Goal: Participate in discussion: Engage in conversation with other users on a specific topic

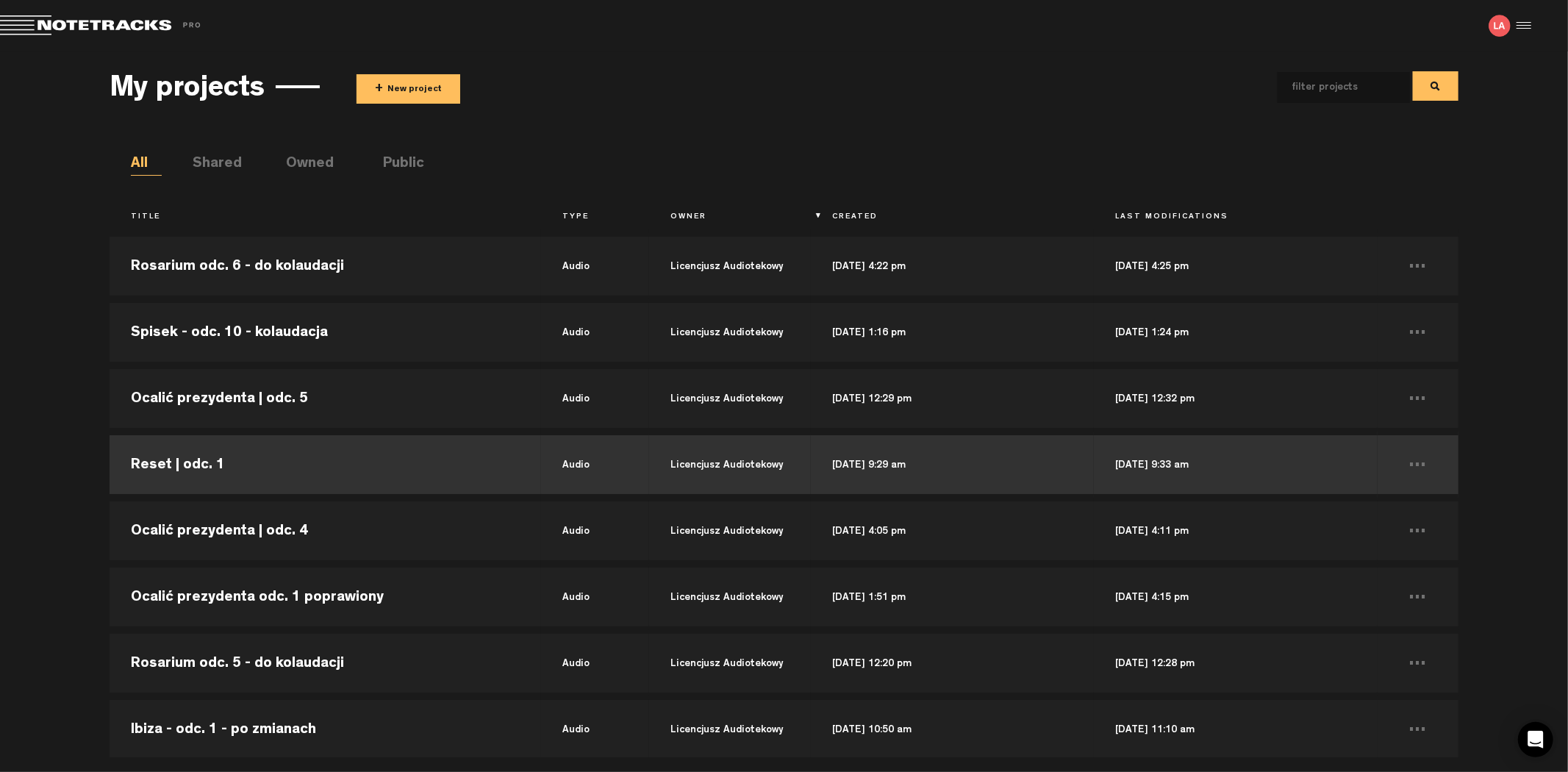
click at [306, 457] on td "Reset | odc. 1" at bounding box center [325, 465] width 432 height 66
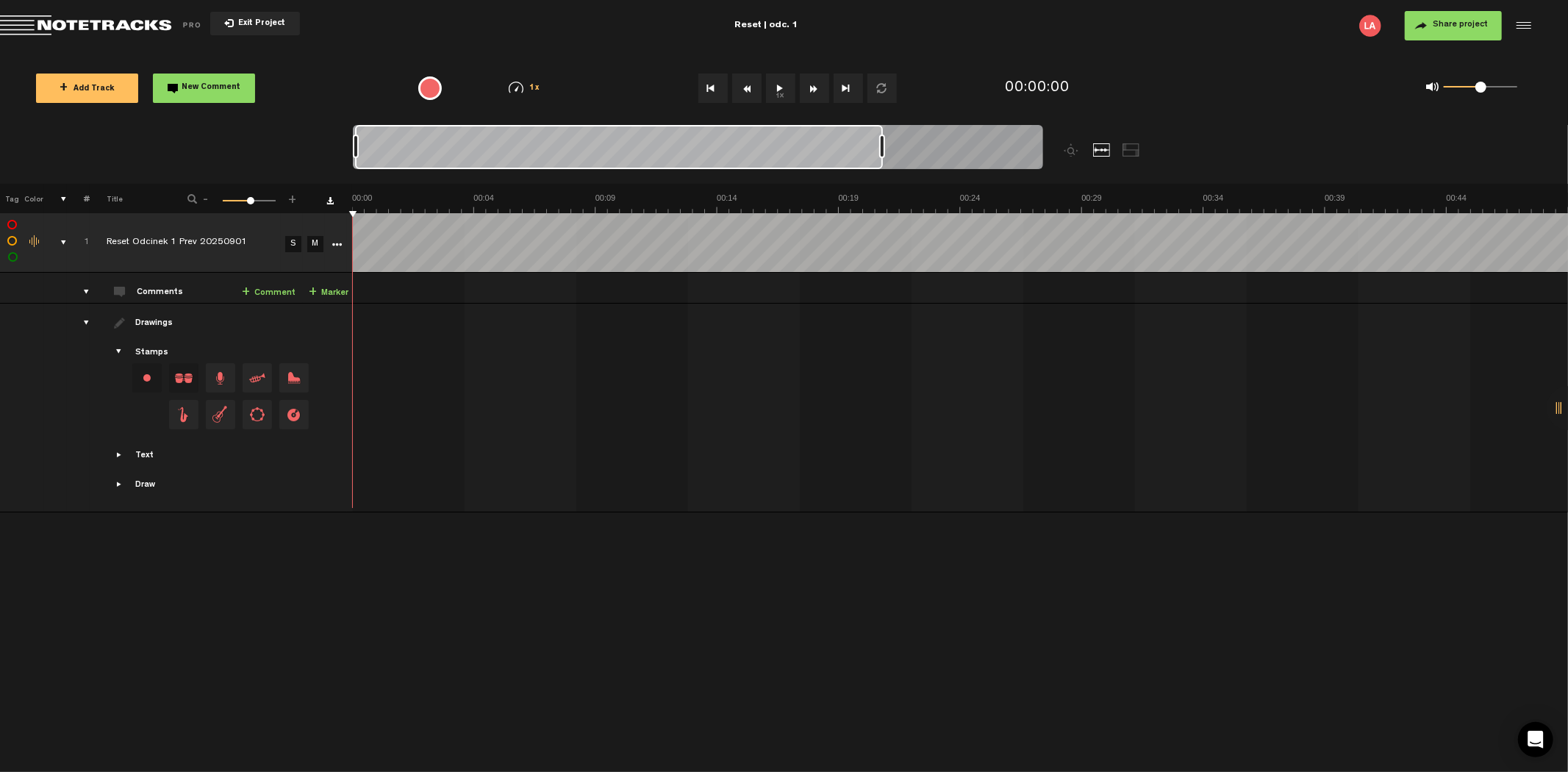
drag, startPoint x: 369, startPoint y: 148, endPoint x: 1272, endPoint y: 161, distance: 903.1
click at [1272, 161] on nt-zoom-navigation-bar at bounding box center [784, 154] width 1568 height 59
click at [262, 24] on span "Exit Project" at bounding box center [260, 24] width 52 height 8
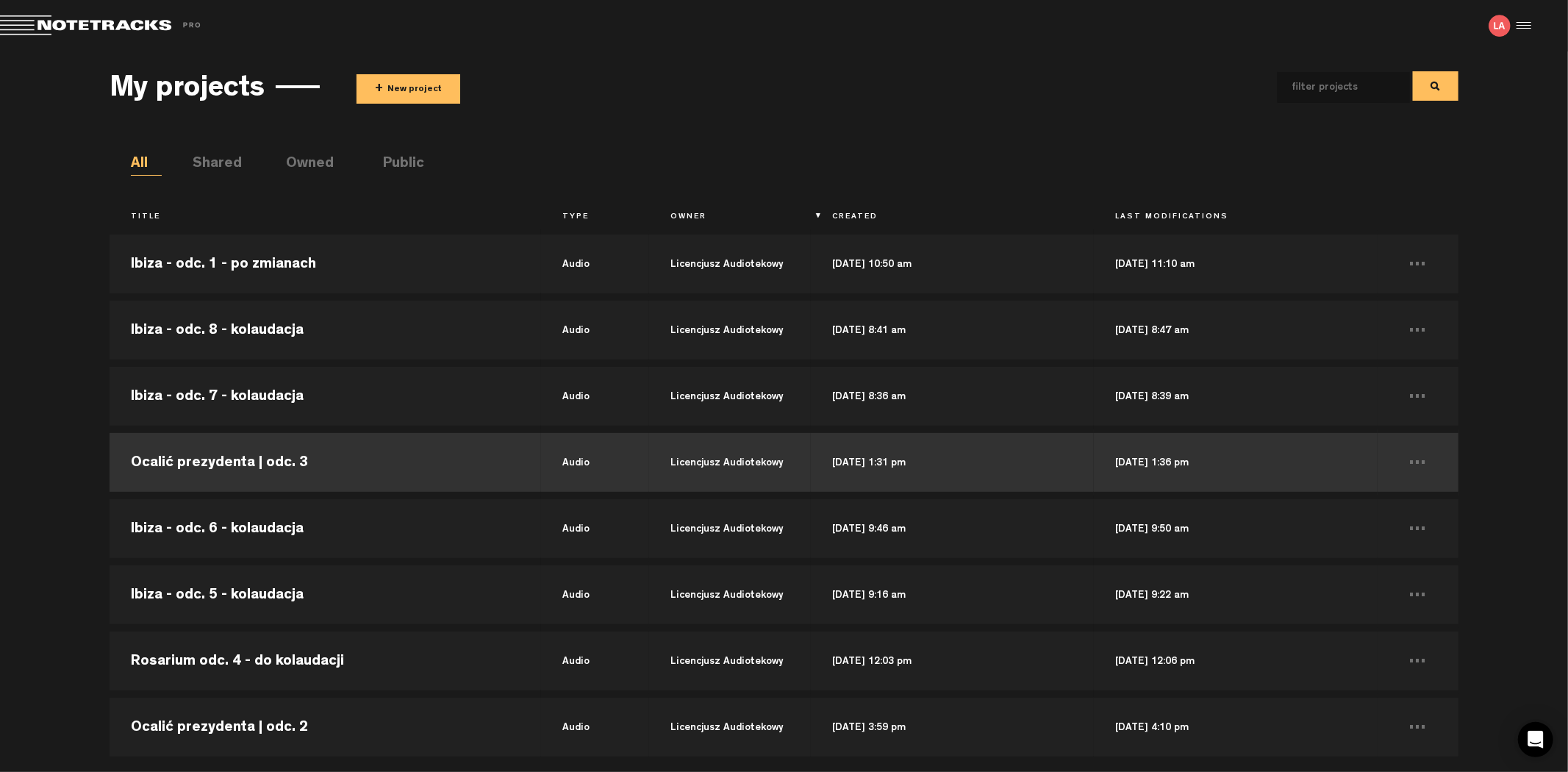
scroll to position [571, 0]
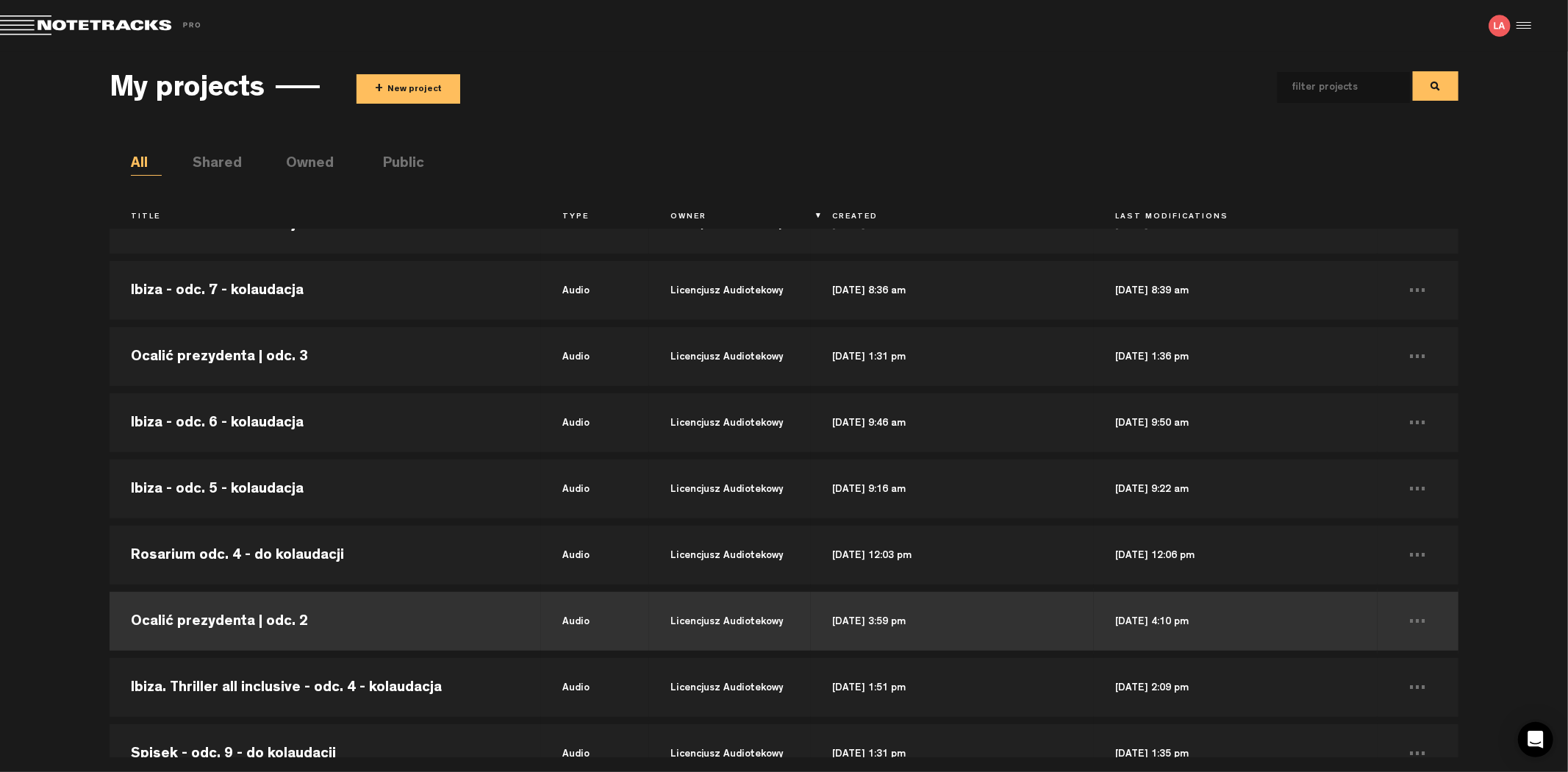
click at [373, 618] on td "Ocalić prezydenta | odc. 2" at bounding box center [325, 621] width 432 height 66
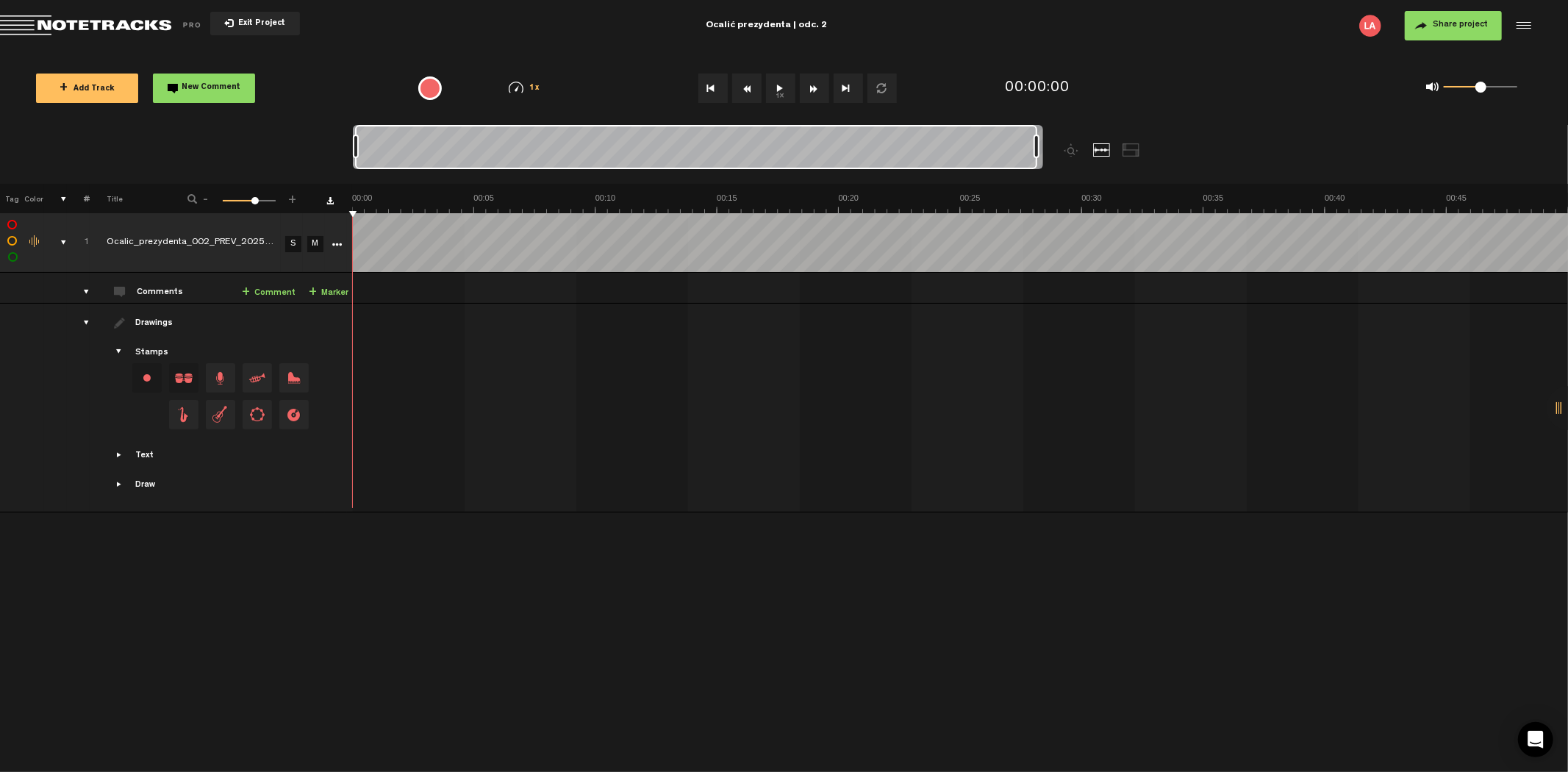
drag, startPoint x: 366, startPoint y: 150, endPoint x: 1223, endPoint y: 145, distance: 857.0
click at [1223, 145] on nt-zoom-navigation-bar at bounding box center [784, 154] width 1568 height 59
click at [771, 82] on button "1x" at bounding box center [780, 88] width 29 height 29
drag, startPoint x: 1037, startPoint y: 143, endPoint x: 899, endPoint y: 128, distance: 138.8
click at [1052, 148] on div at bounding box center [784, 154] width 863 height 59
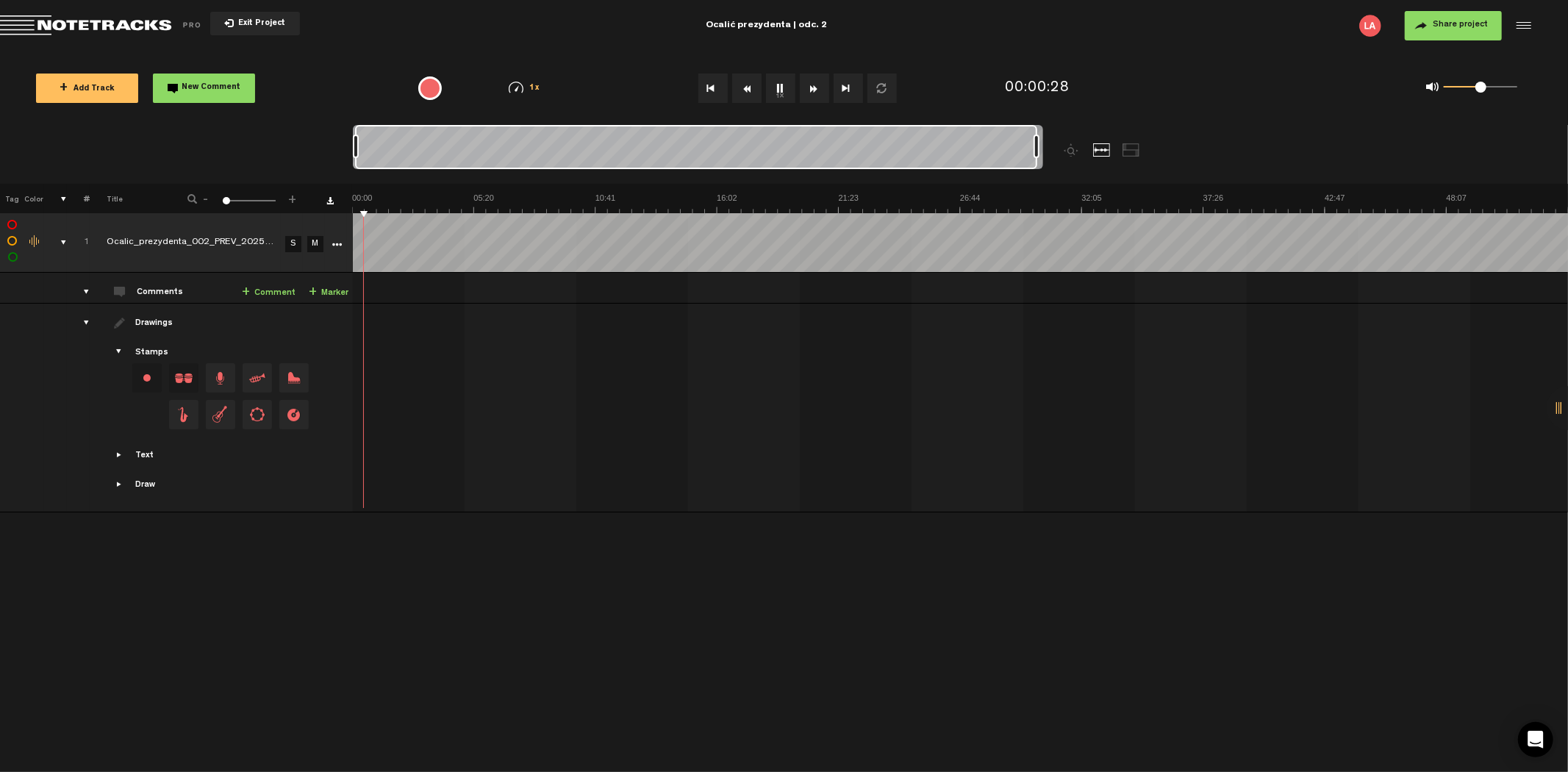
click at [750, 86] on button "Rewind" at bounding box center [746, 88] width 29 height 29
click at [750, 87] on button "Rewind" at bounding box center [746, 88] width 29 height 29
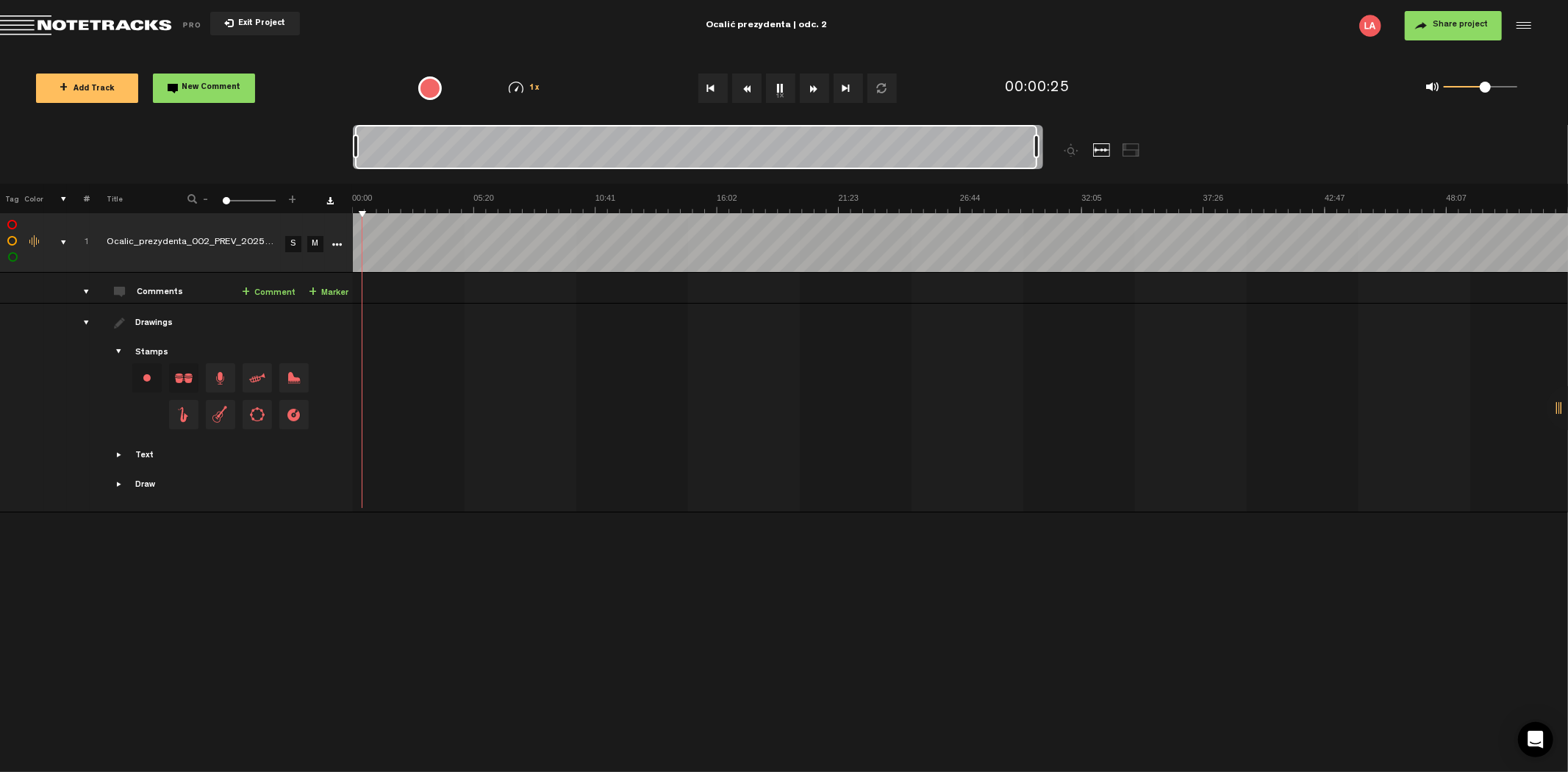
click at [1489, 89] on span at bounding box center [1486, 87] width 11 height 11
click at [751, 86] on button "Rewind" at bounding box center [746, 88] width 29 height 29
click at [750, 86] on button "Rewind" at bounding box center [746, 88] width 29 height 29
click at [749, 87] on button "Rewind" at bounding box center [746, 88] width 29 height 29
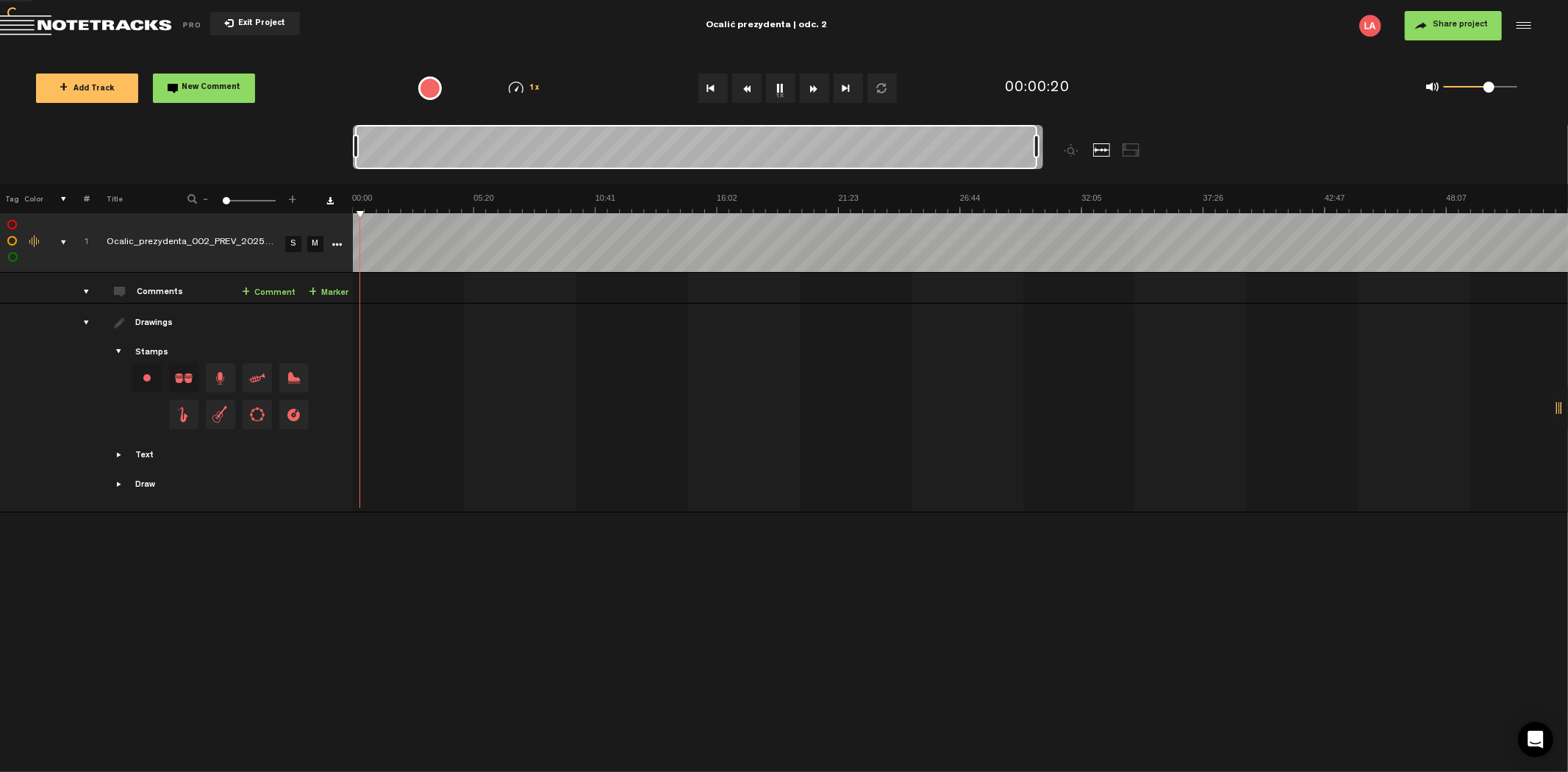
click at [749, 87] on button "Rewind" at bounding box center [746, 88] width 29 height 29
click at [746, 88] on button "Rewind" at bounding box center [746, 88] width 29 height 29
click at [746, 89] on button "Rewind" at bounding box center [746, 88] width 29 height 29
click at [745, 89] on button "Rewind" at bounding box center [746, 88] width 29 height 29
click at [745, 90] on button "Rewind" at bounding box center [746, 88] width 29 height 29
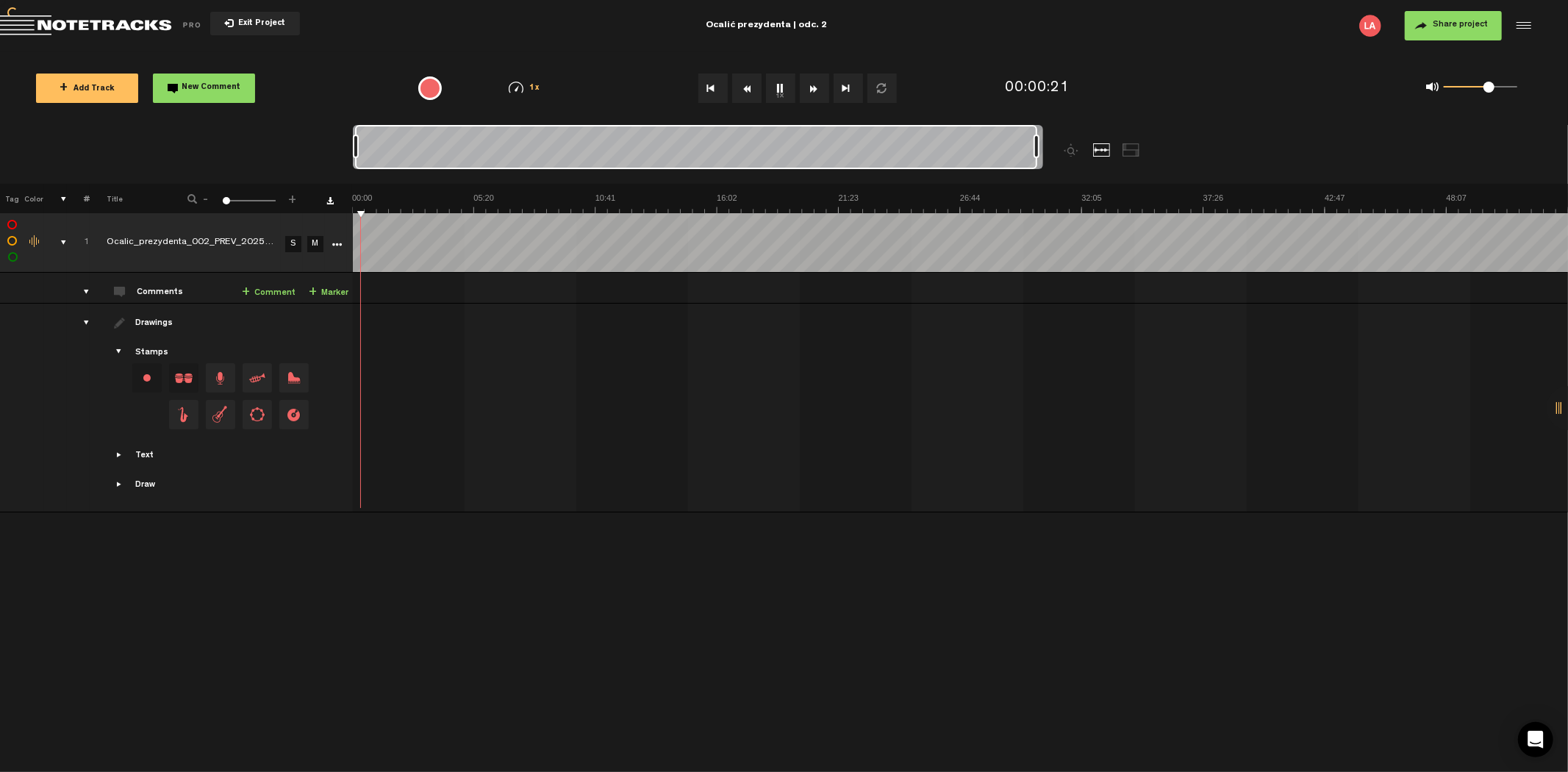
click at [745, 90] on button "Rewind" at bounding box center [746, 88] width 29 height 29
click at [282, 294] on link "+ Comment" at bounding box center [269, 293] width 54 height 17
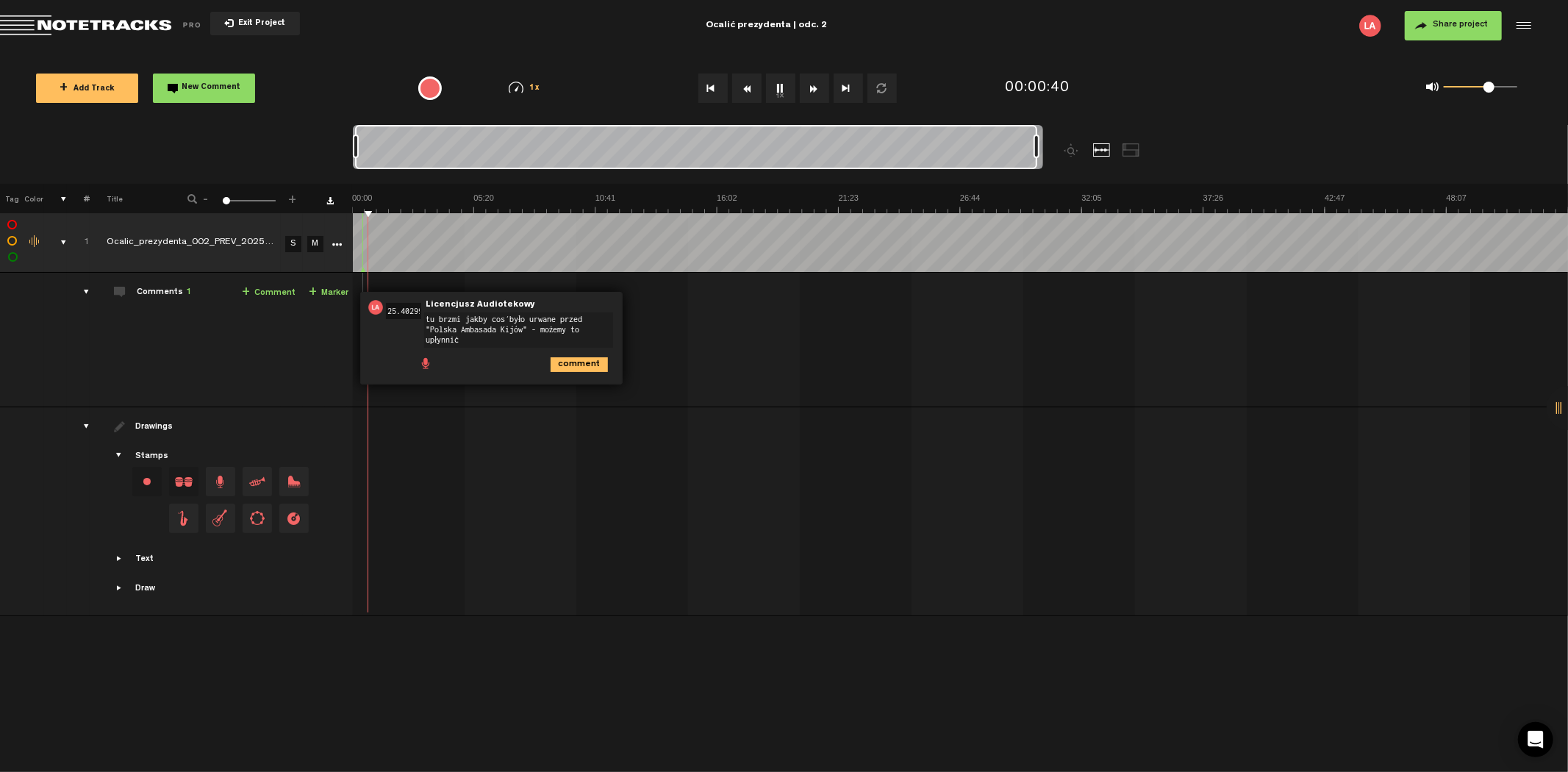
type textarea "tu brzmi jakby coś było urwane przed "Polska Ambasada Kijów" - możemy to upłynn…"
click at [1498, 88] on span at bounding box center [1494, 87] width 11 height 11
click at [753, 84] on button "Rewind" at bounding box center [746, 88] width 29 height 29
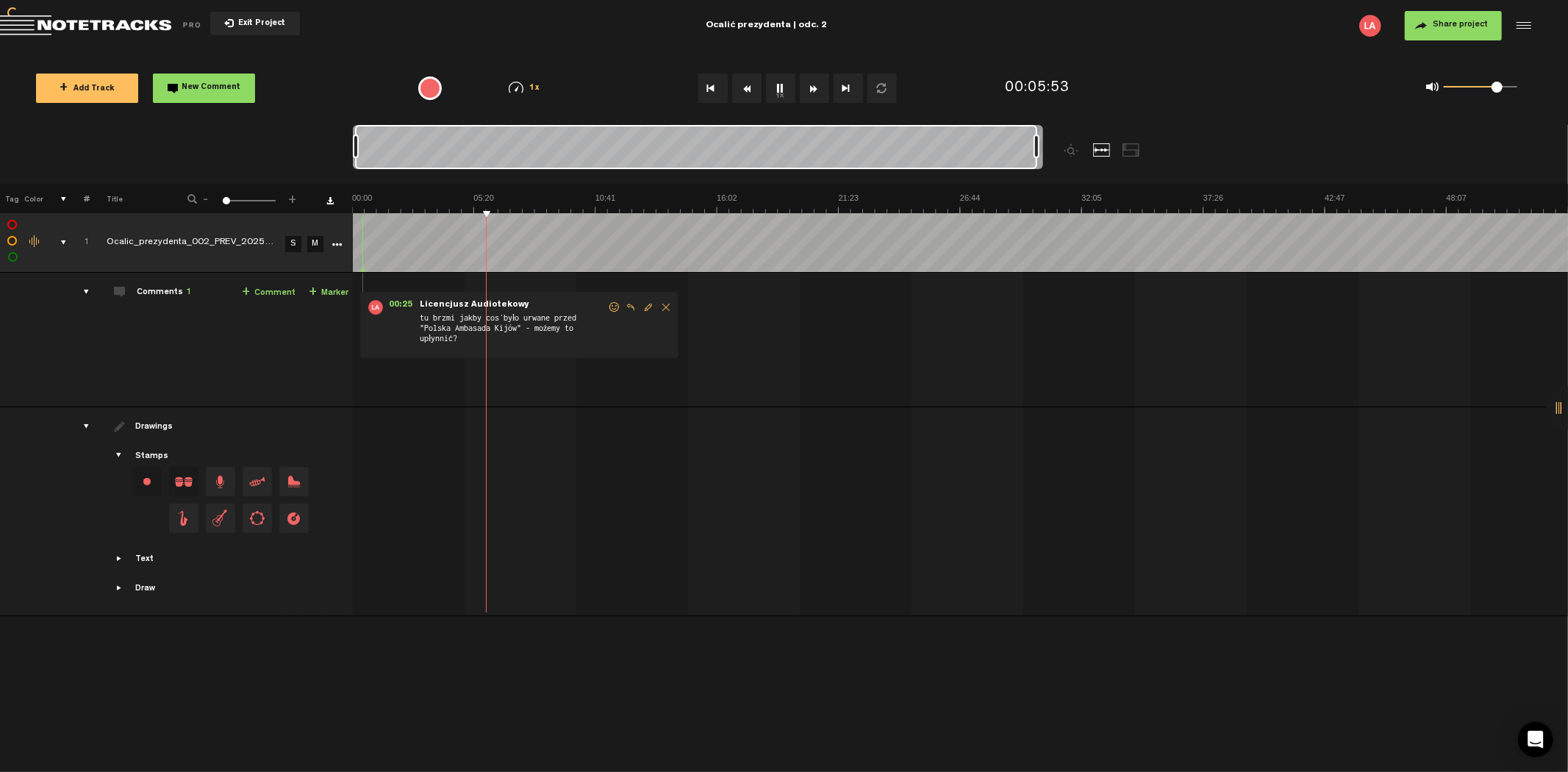
click at [753, 84] on button "Rewind" at bounding box center [746, 88] width 29 height 29
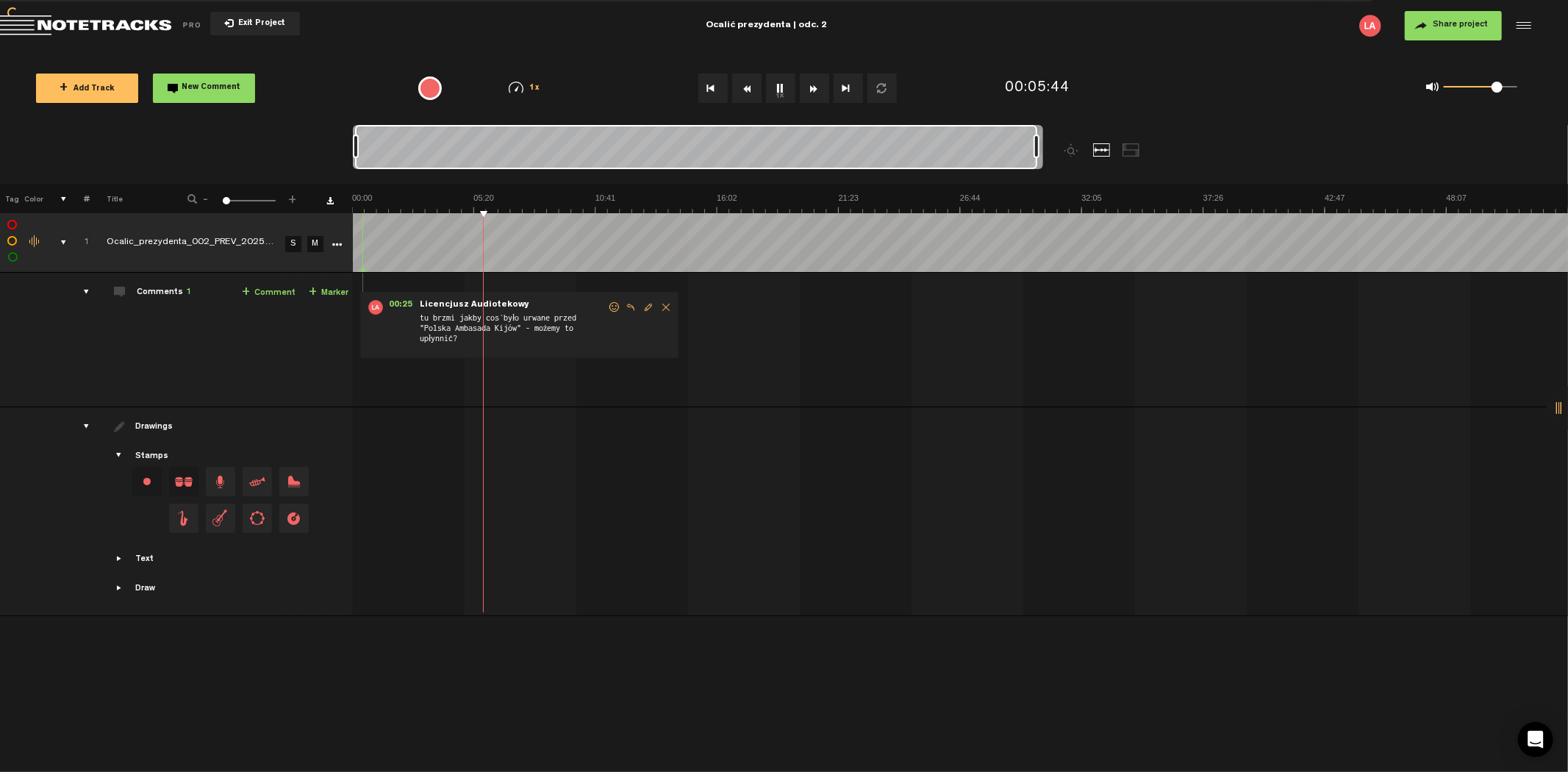
click at [753, 84] on button "Rewind" at bounding box center [746, 88] width 29 height 29
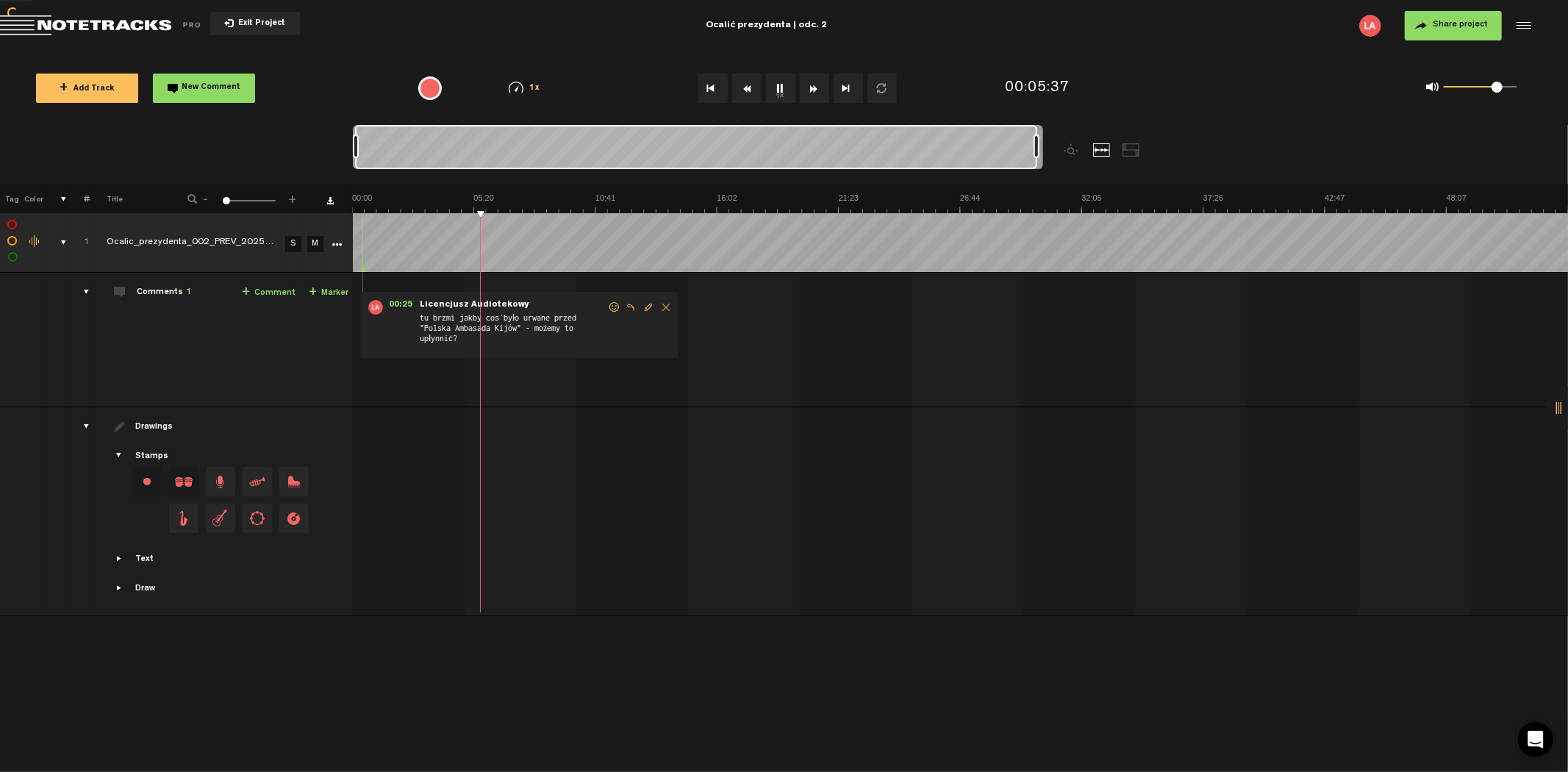
click at [753, 84] on button "Rewind" at bounding box center [746, 88] width 29 height 29
click at [749, 94] on button "Rewind" at bounding box center [746, 88] width 29 height 29
click at [748, 95] on button "Rewind" at bounding box center [746, 88] width 29 height 29
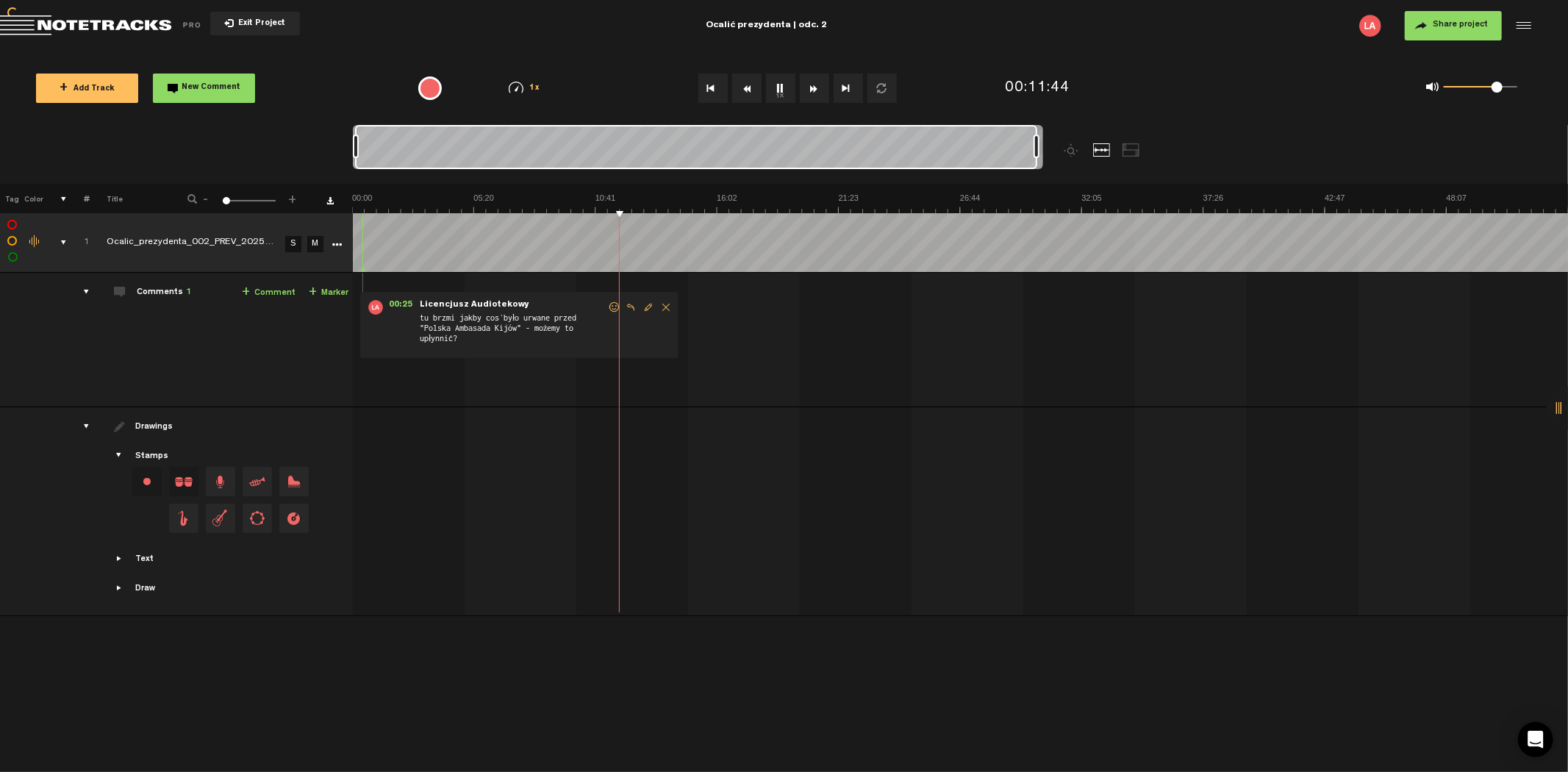
click at [748, 95] on button "Rewind" at bounding box center [746, 88] width 29 height 29
click at [747, 95] on button "Rewind" at bounding box center [746, 88] width 29 height 29
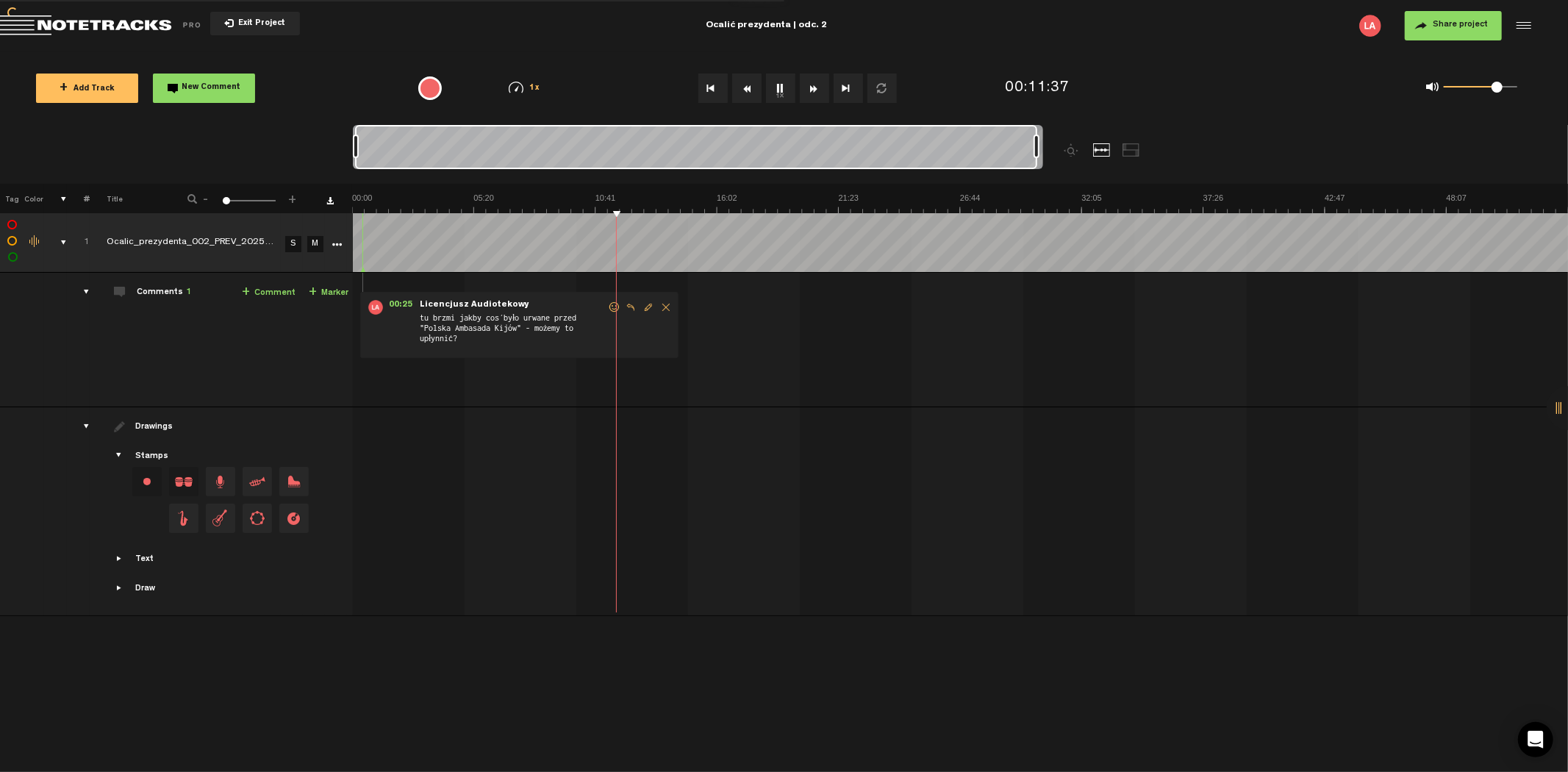
click at [747, 95] on button "Rewind" at bounding box center [746, 88] width 29 height 29
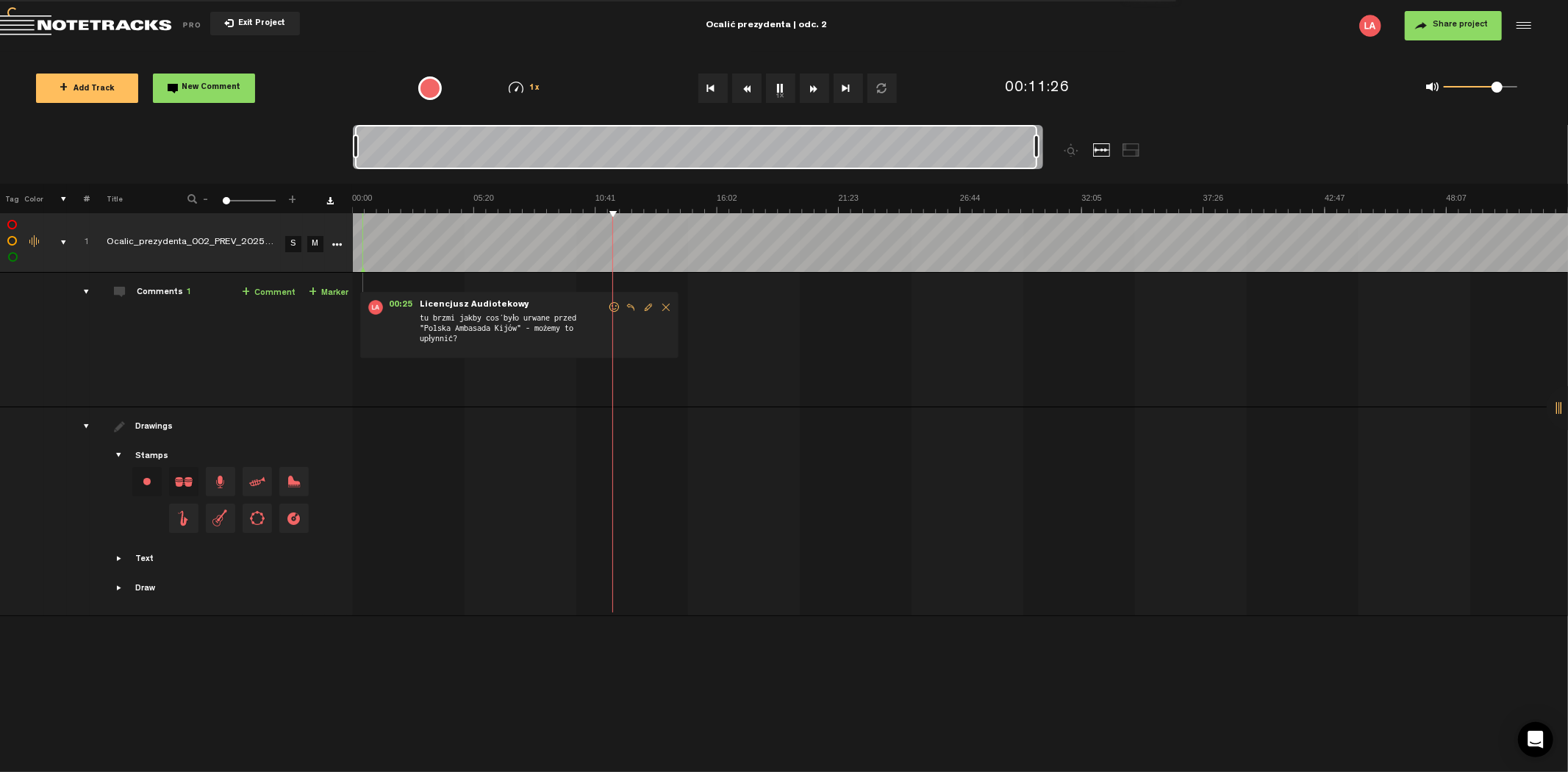
click at [747, 95] on button "Rewind" at bounding box center [746, 88] width 29 height 29
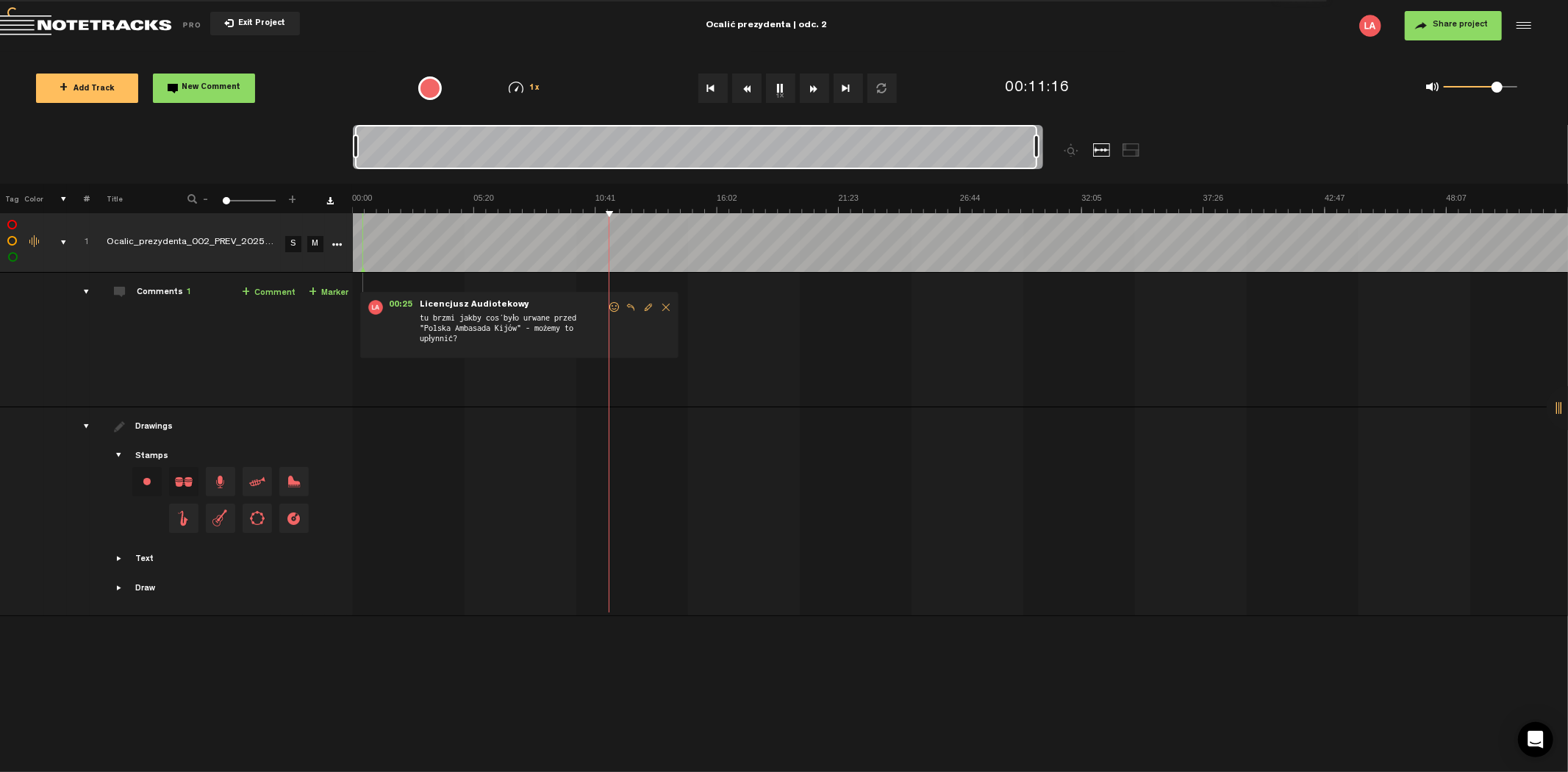
click at [747, 95] on button "Rewind" at bounding box center [746, 88] width 29 height 29
click at [747, 94] on button "Rewind" at bounding box center [746, 88] width 29 height 29
click at [748, 95] on button "Rewind" at bounding box center [746, 88] width 29 height 29
click at [749, 95] on button "Rewind" at bounding box center [746, 88] width 29 height 29
click at [747, 87] on button "Rewind" at bounding box center [746, 88] width 29 height 29
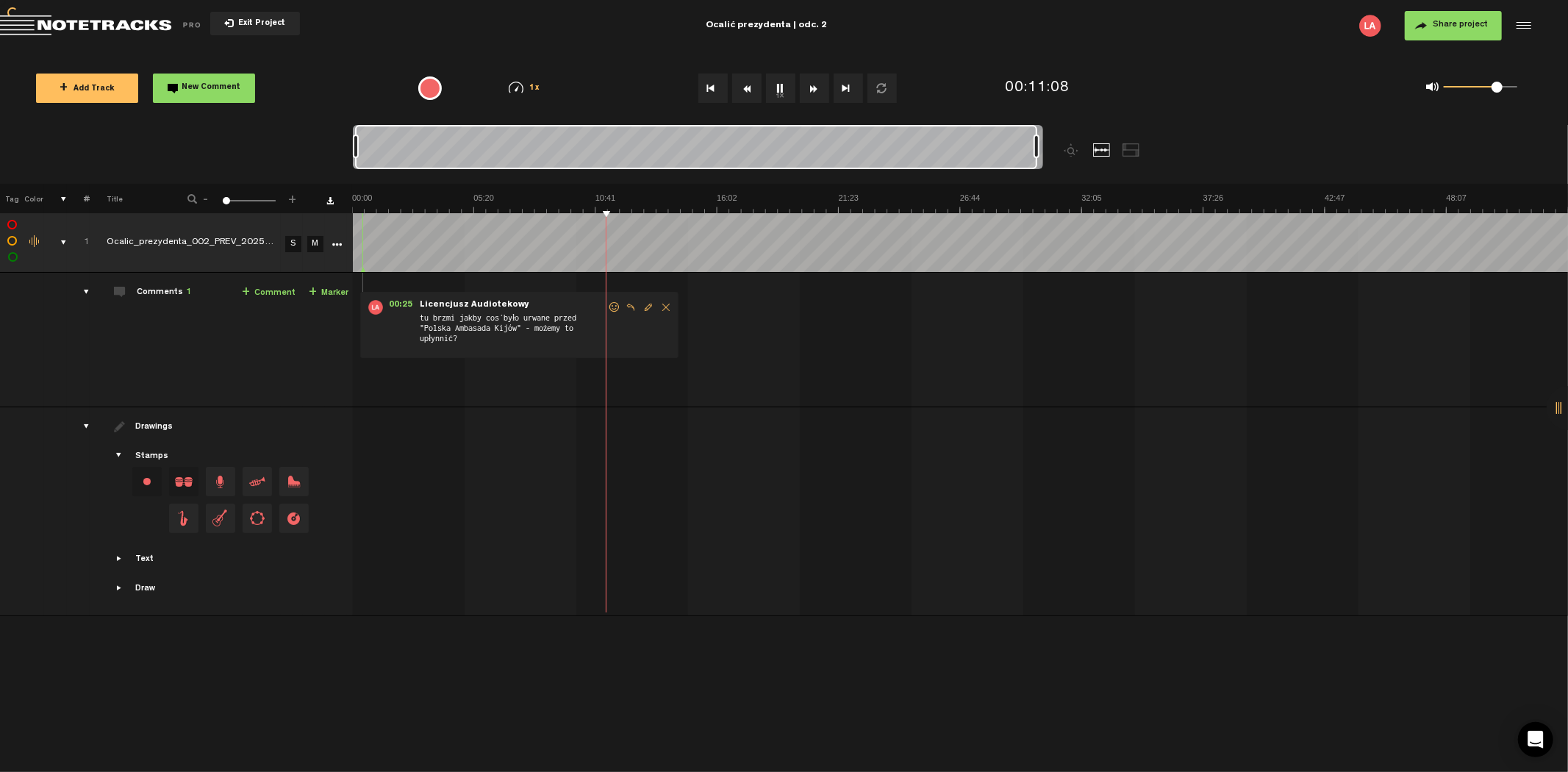
click at [747, 87] on button "Rewind" at bounding box center [746, 88] width 29 height 29
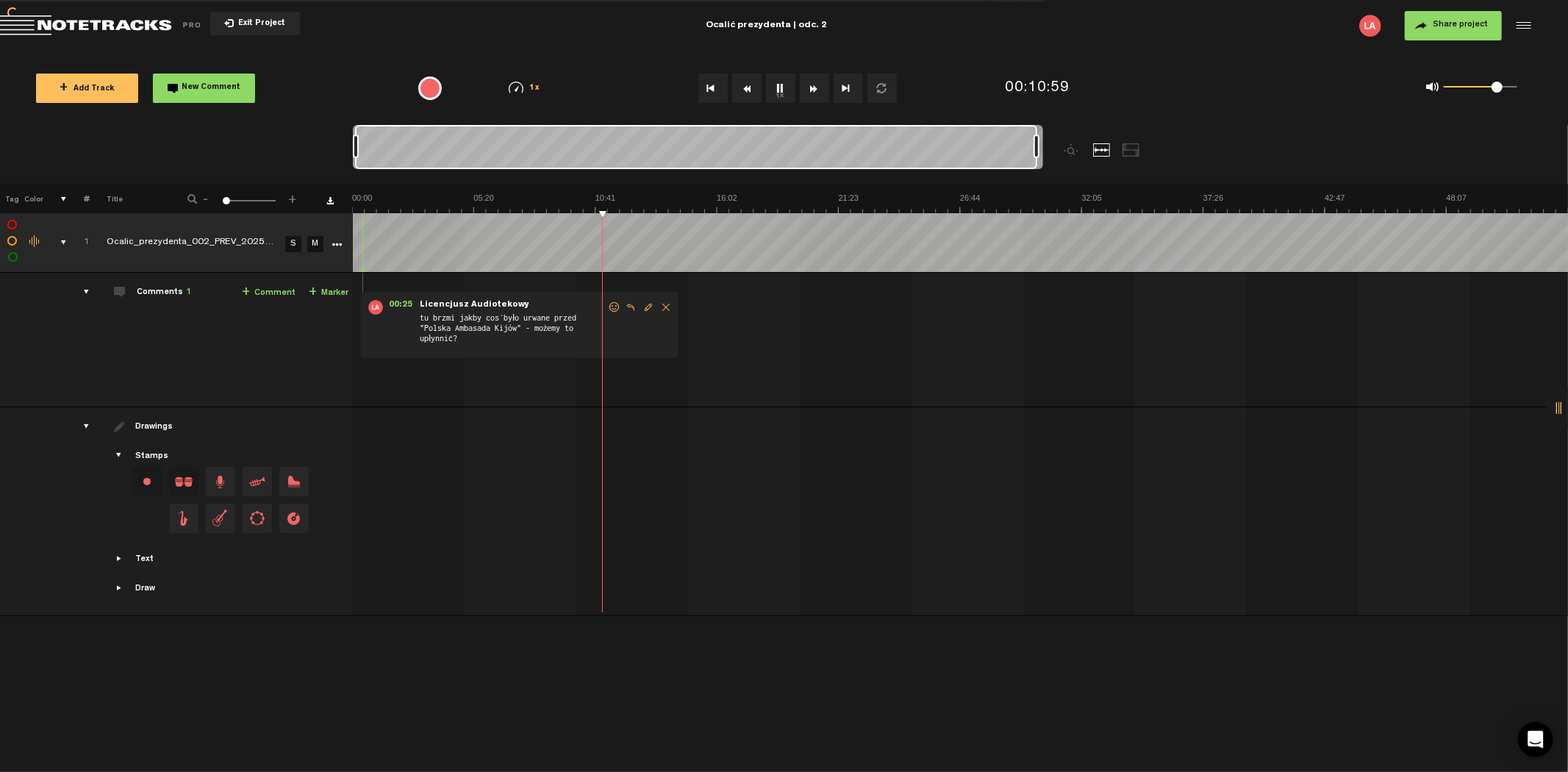
click at [747, 87] on button "Rewind" at bounding box center [746, 88] width 29 height 29
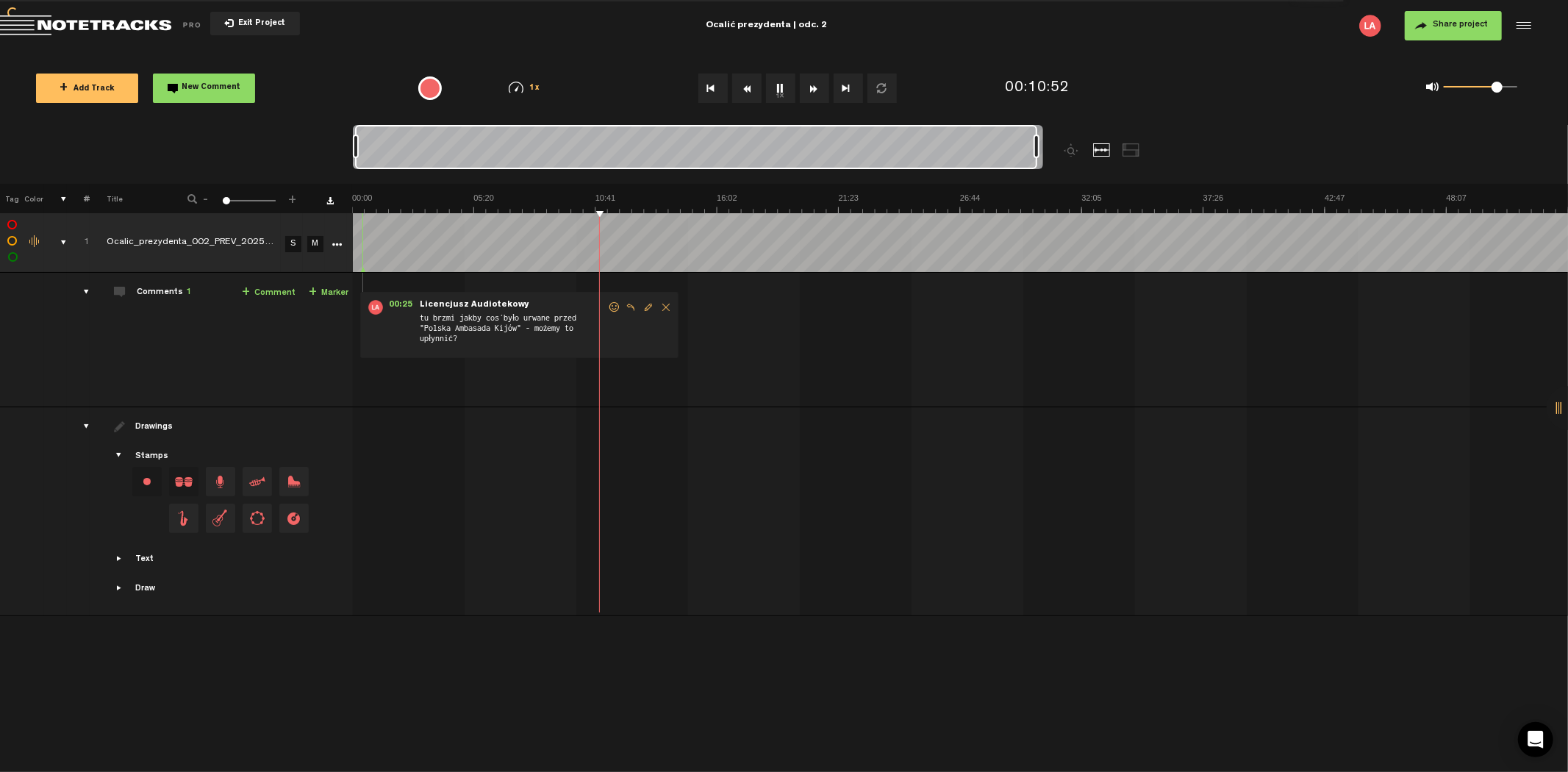
click at [747, 87] on button "Rewind" at bounding box center [746, 88] width 29 height 29
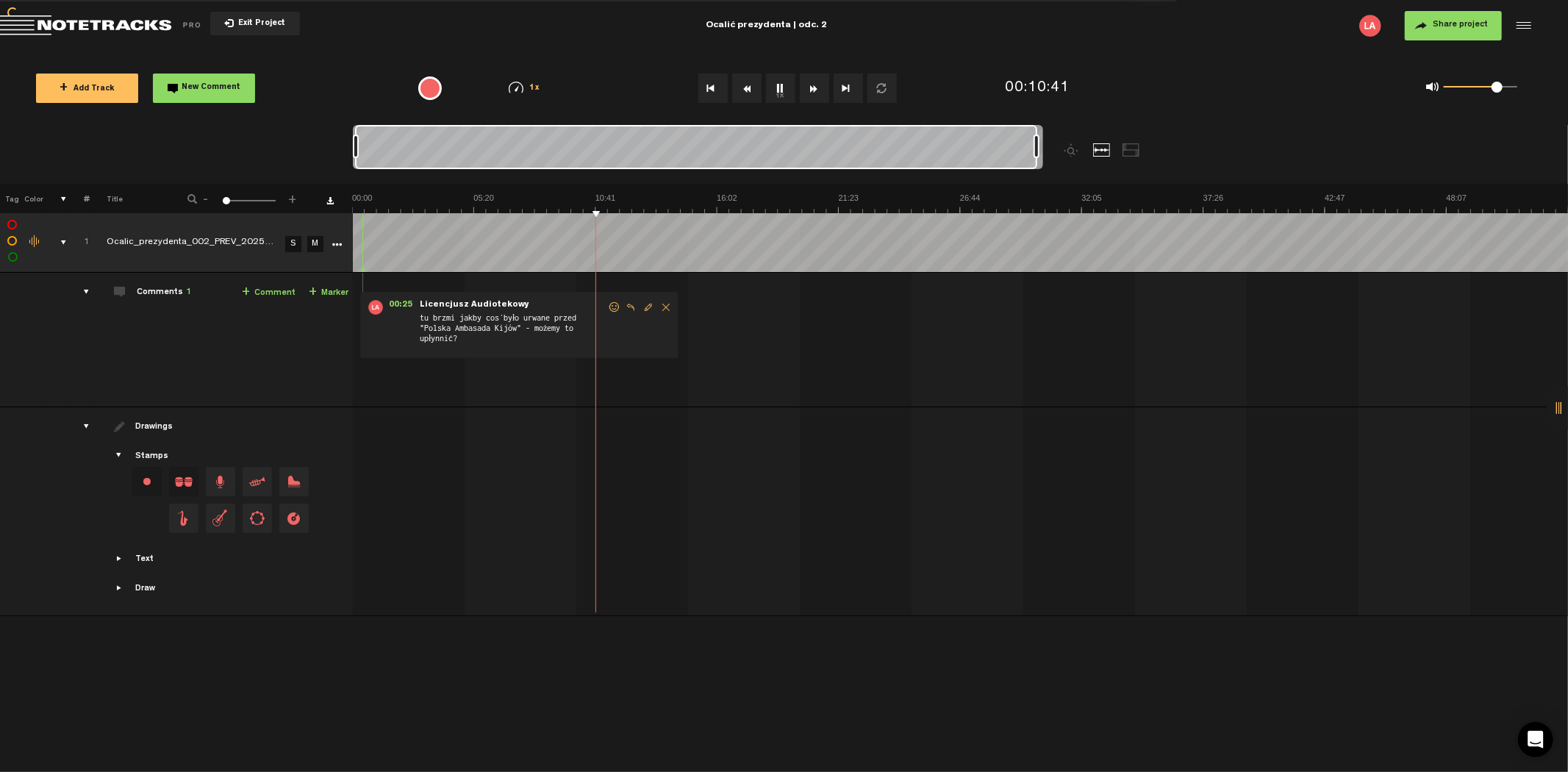
click at [747, 87] on button "Rewind" at bounding box center [746, 88] width 29 height 29
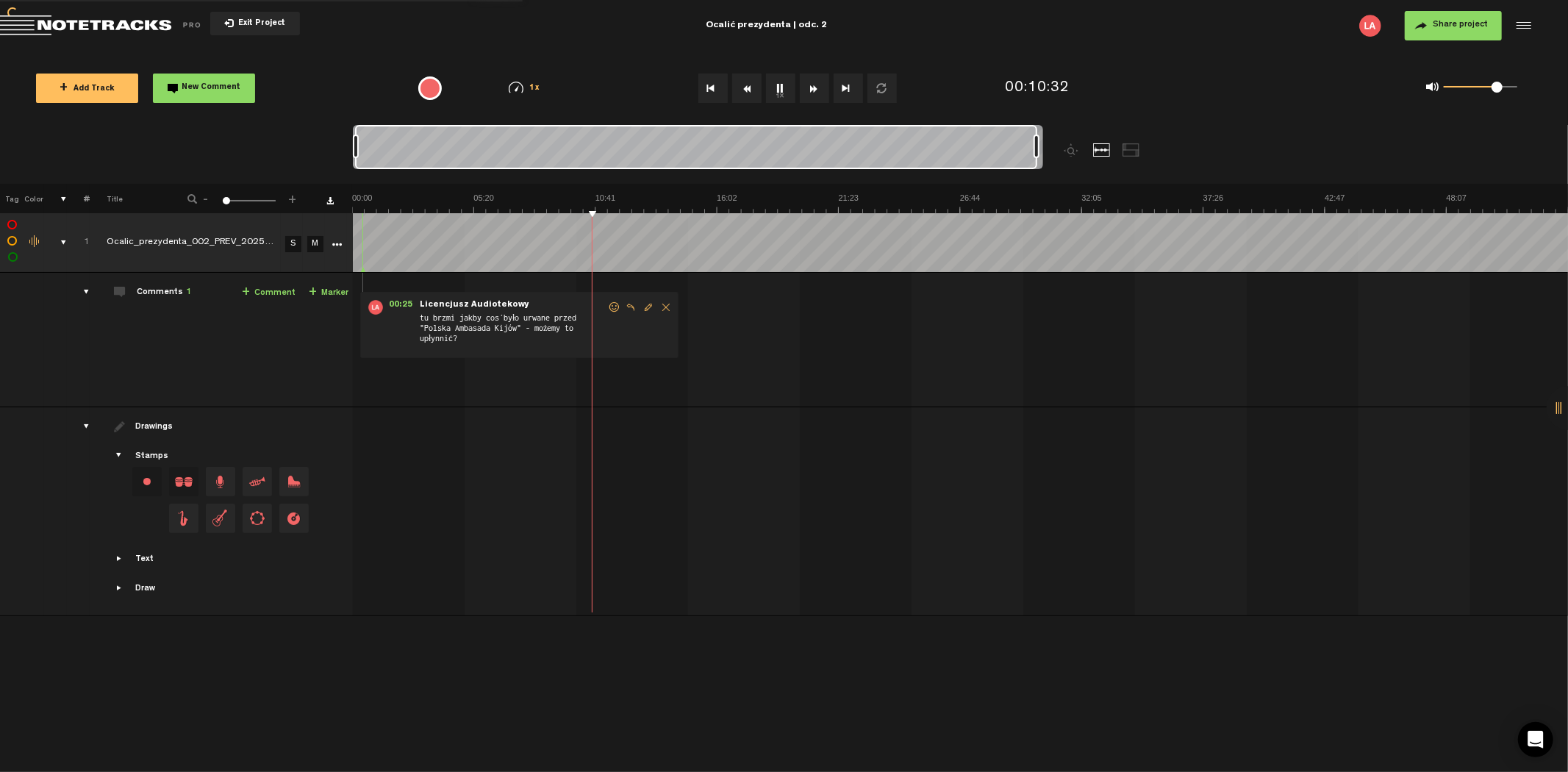
click at [747, 87] on button "Rewind" at bounding box center [746, 88] width 29 height 29
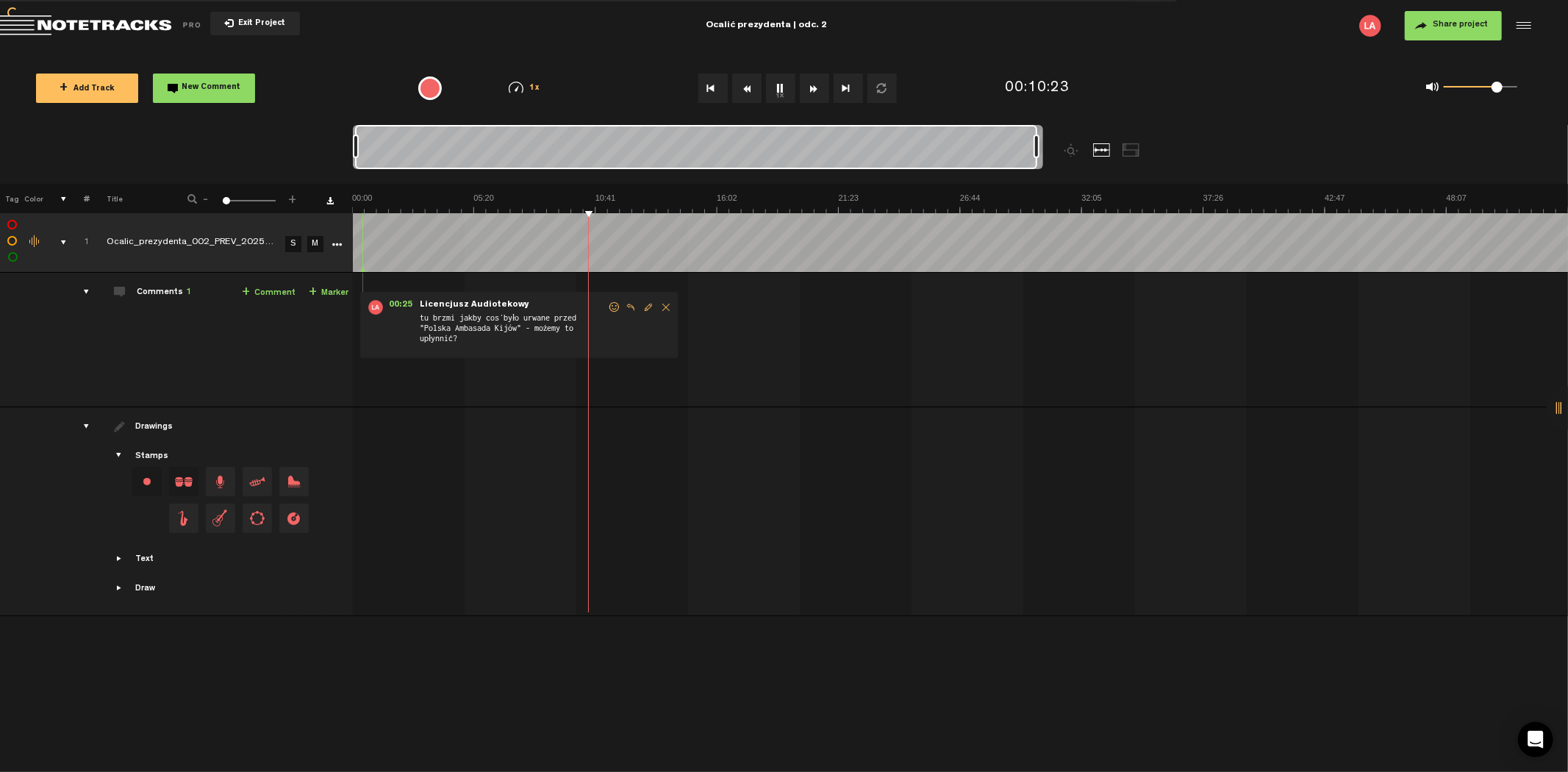
click at [747, 87] on button "Rewind" at bounding box center [746, 88] width 29 height 29
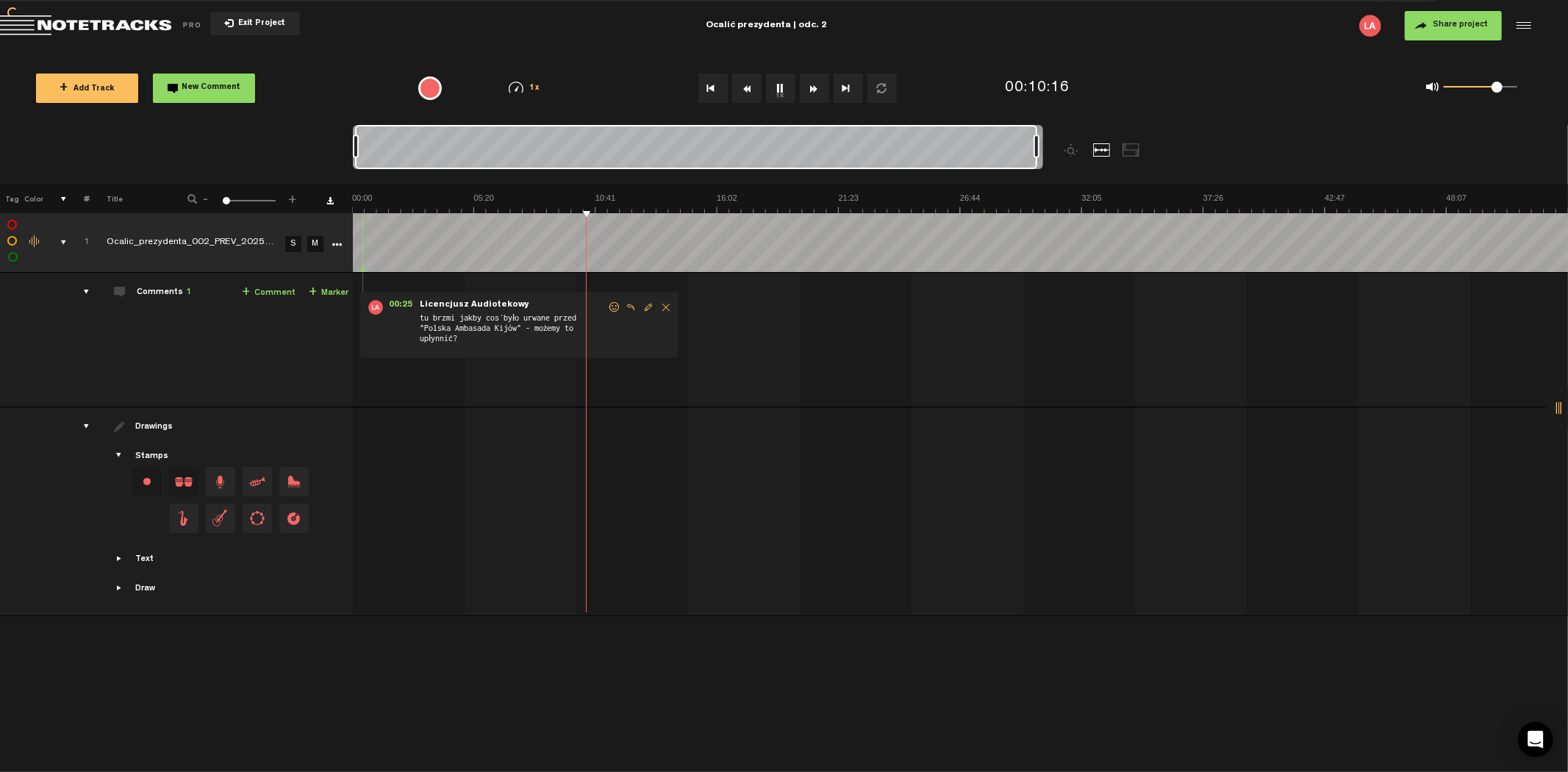
click at [747, 87] on button "Rewind" at bounding box center [746, 88] width 29 height 29
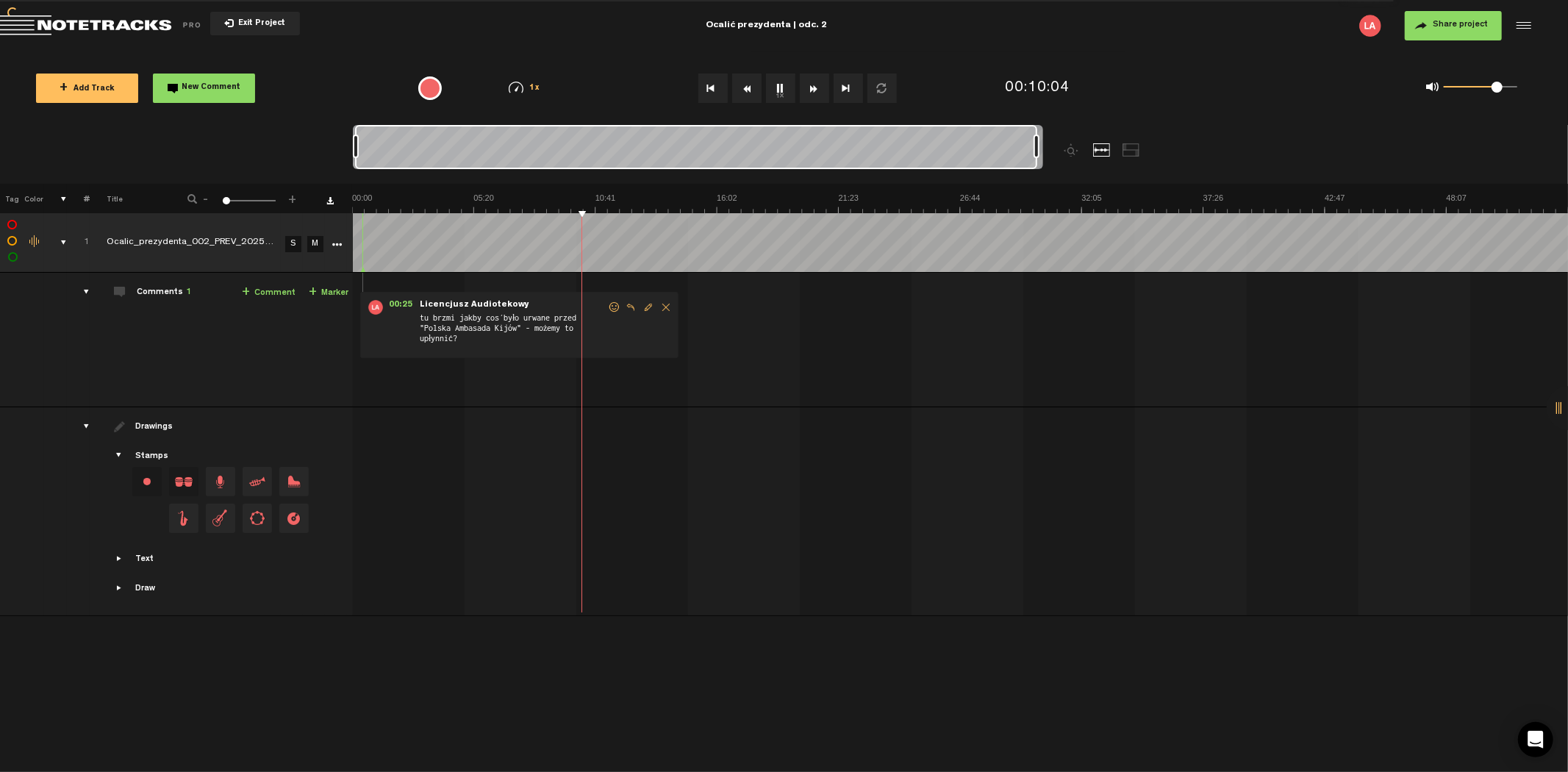
click at [747, 87] on button "Rewind" at bounding box center [746, 88] width 29 height 29
click at [811, 85] on button "Fast Forward" at bounding box center [814, 88] width 29 height 29
click at [810, 85] on button "Fast Forward" at bounding box center [814, 88] width 29 height 29
click at [810, 83] on button "Fast Forward" at bounding box center [814, 88] width 29 height 29
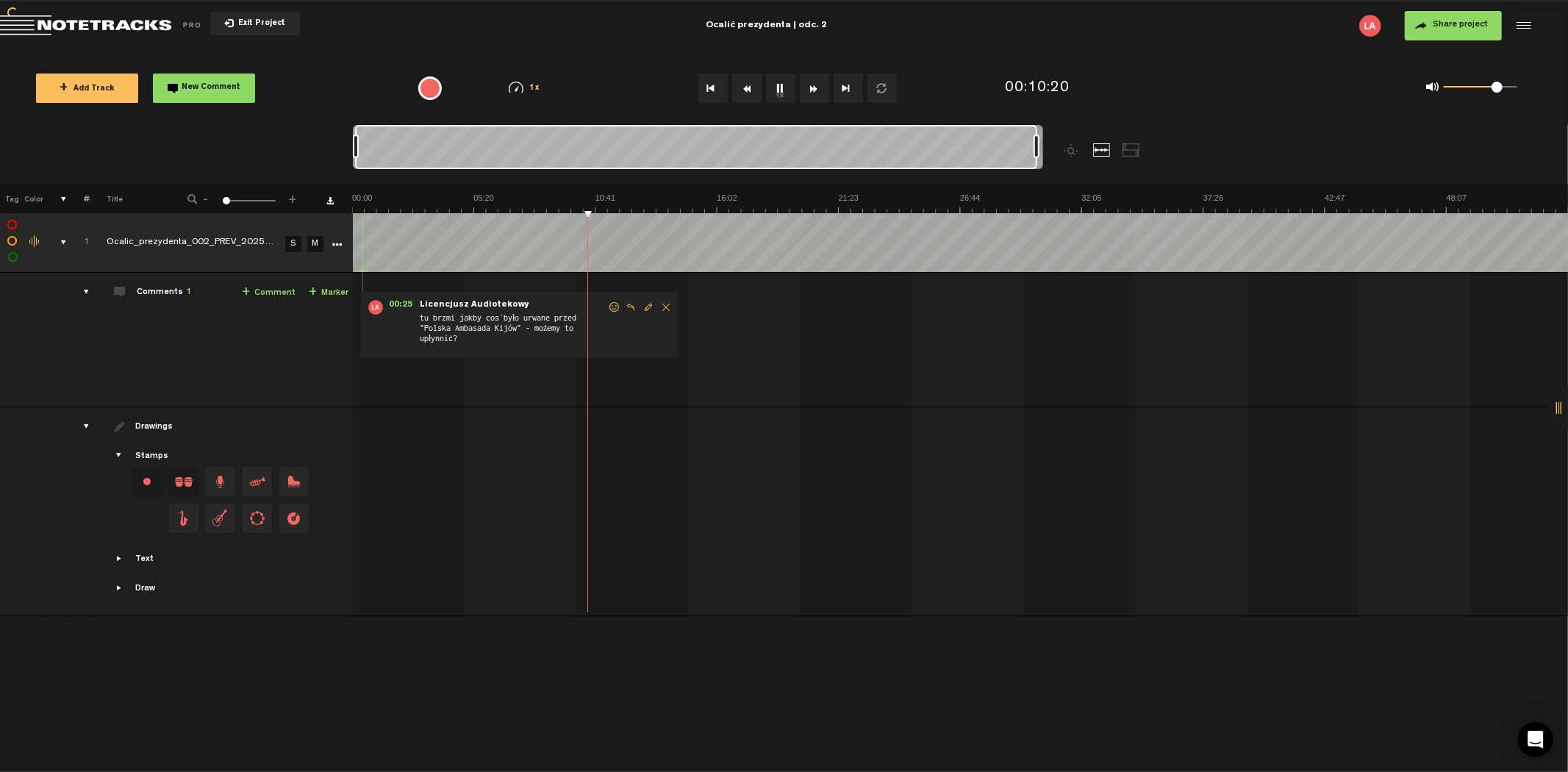
click at [810, 83] on button "Fast Forward" at bounding box center [814, 88] width 29 height 29
click at [750, 93] on button "Rewind" at bounding box center [746, 88] width 29 height 29
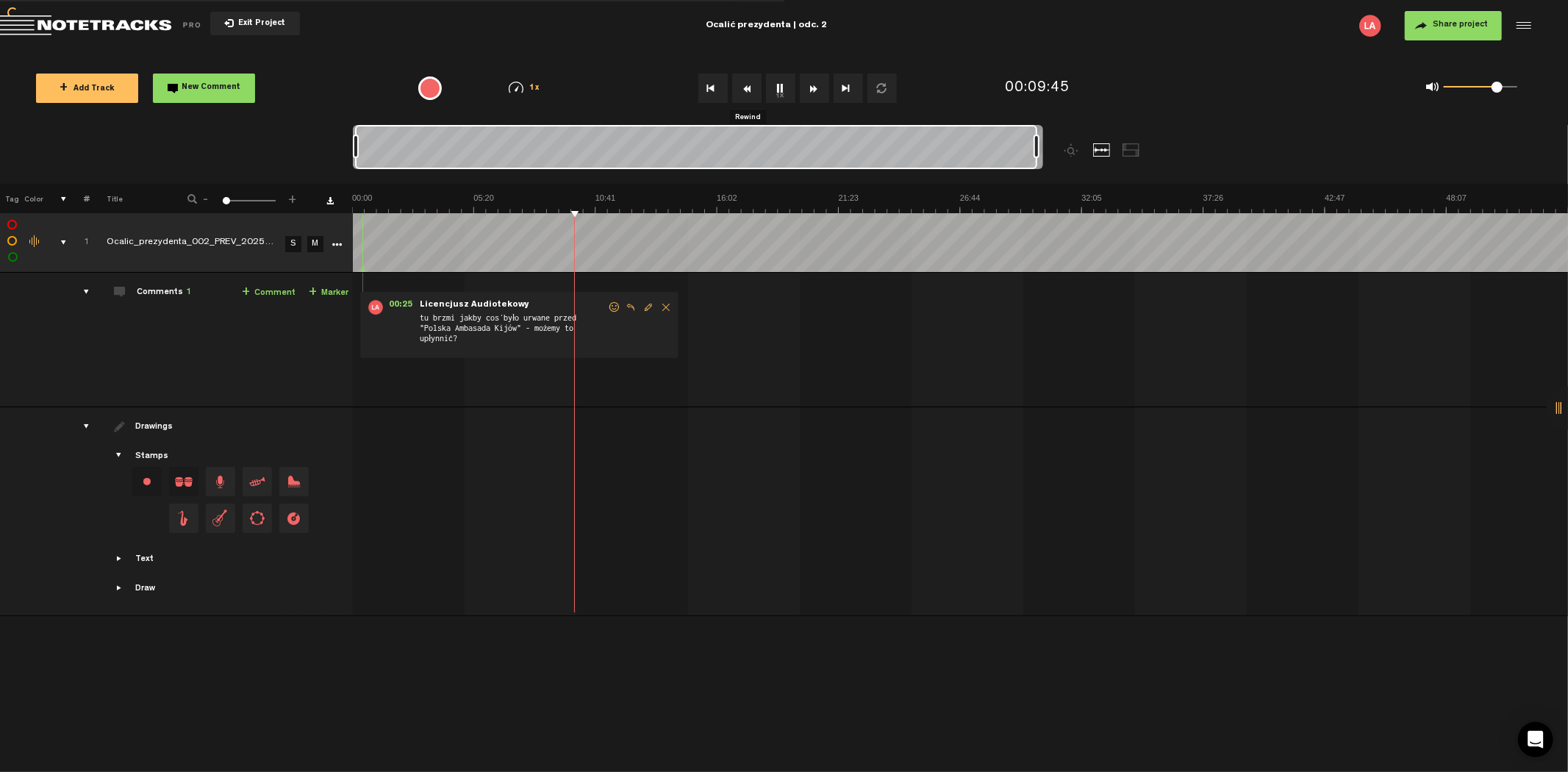
click at [750, 93] on button "Rewind" at bounding box center [746, 88] width 29 height 29
click at [750, 92] on button "Rewind" at bounding box center [746, 88] width 29 height 29
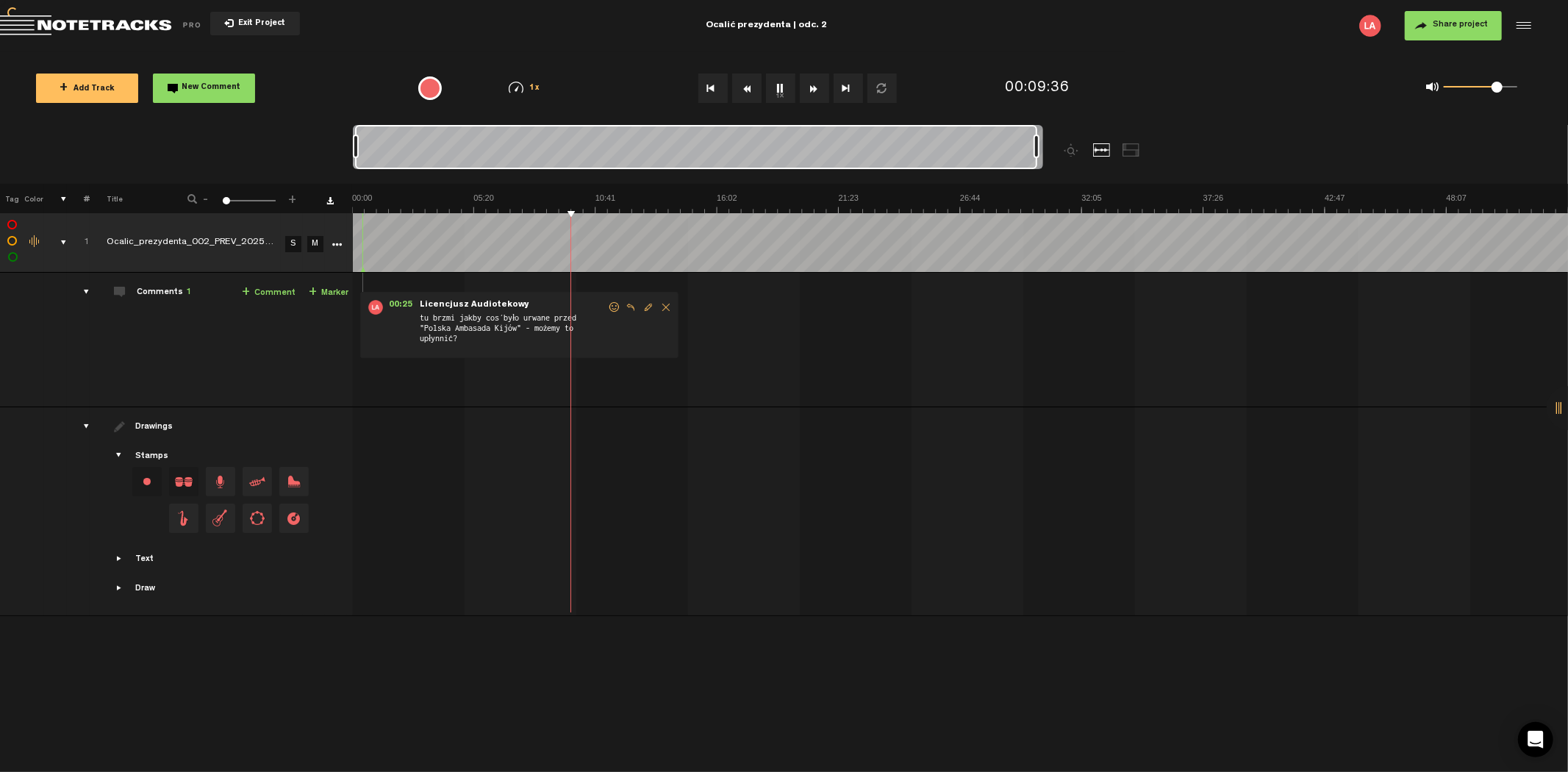
click at [750, 92] on button "Rewind" at bounding box center [746, 88] width 29 height 29
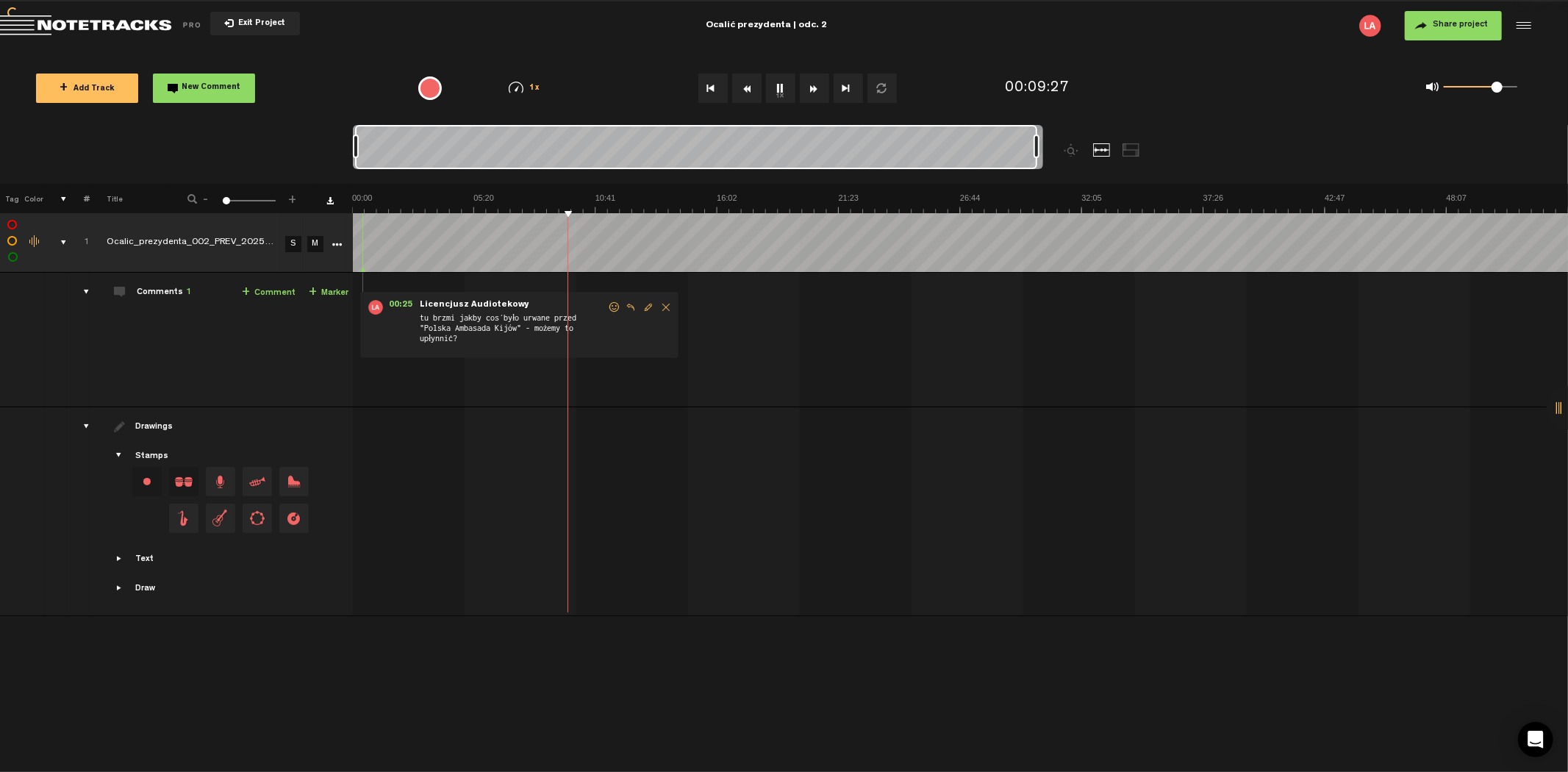
click at [750, 92] on button "Rewind" at bounding box center [746, 88] width 29 height 29
click at [749, 83] on button "Rewind" at bounding box center [746, 88] width 29 height 29
click at [748, 83] on button "Rewind" at bounding box center [746, 88] width 29 height 29
click at [746, 83] on button "Rewind" at bounding box center [746, 88] width 29 height 29
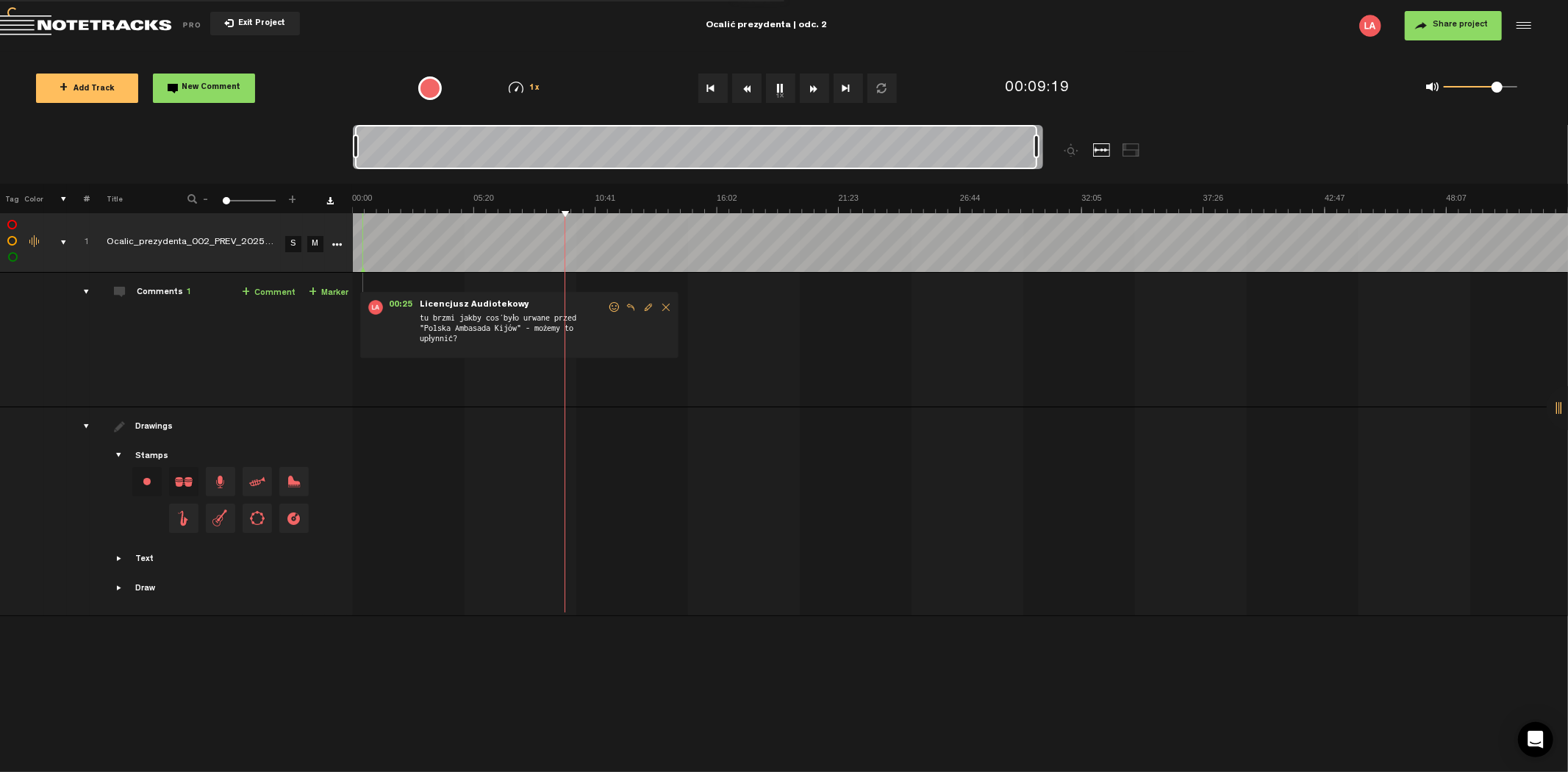
click at [746, 83] on button "Rewind" at bounding box center [746, 88] width 29 height 29
click at [746, 83] on button "Rewind" at bounding box center [746, 88] width 29 height 29
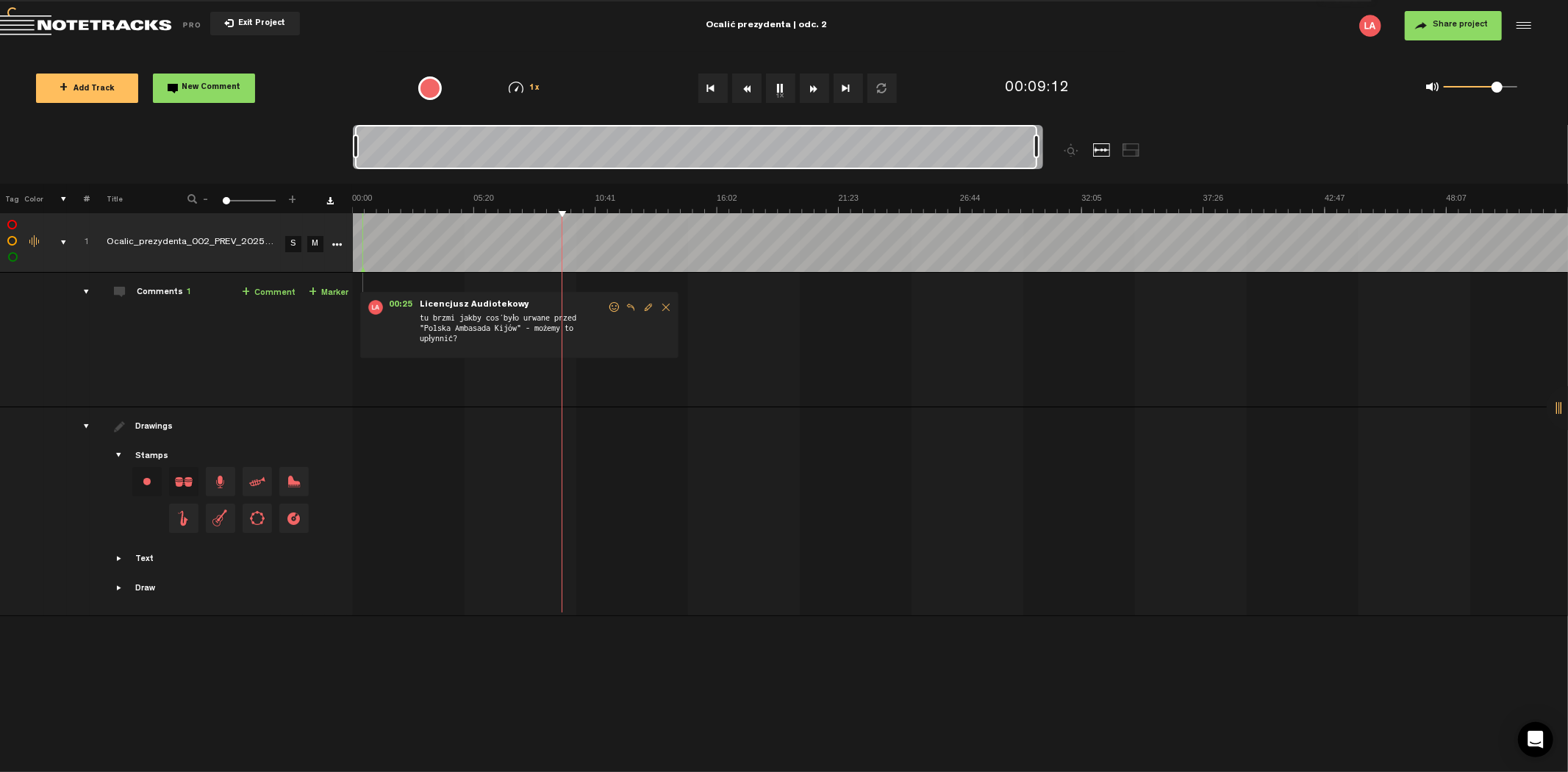
click at [746, 84] on button "Rewind" at bounding box center [746, 88] width 29 height 29
click at [744, 85] on button "Rewind" at bounding box center [746, 88] width 29 height 29
click at [744, 84] on button "Rewind" at bounding box center [746, 88] width 29 height 29
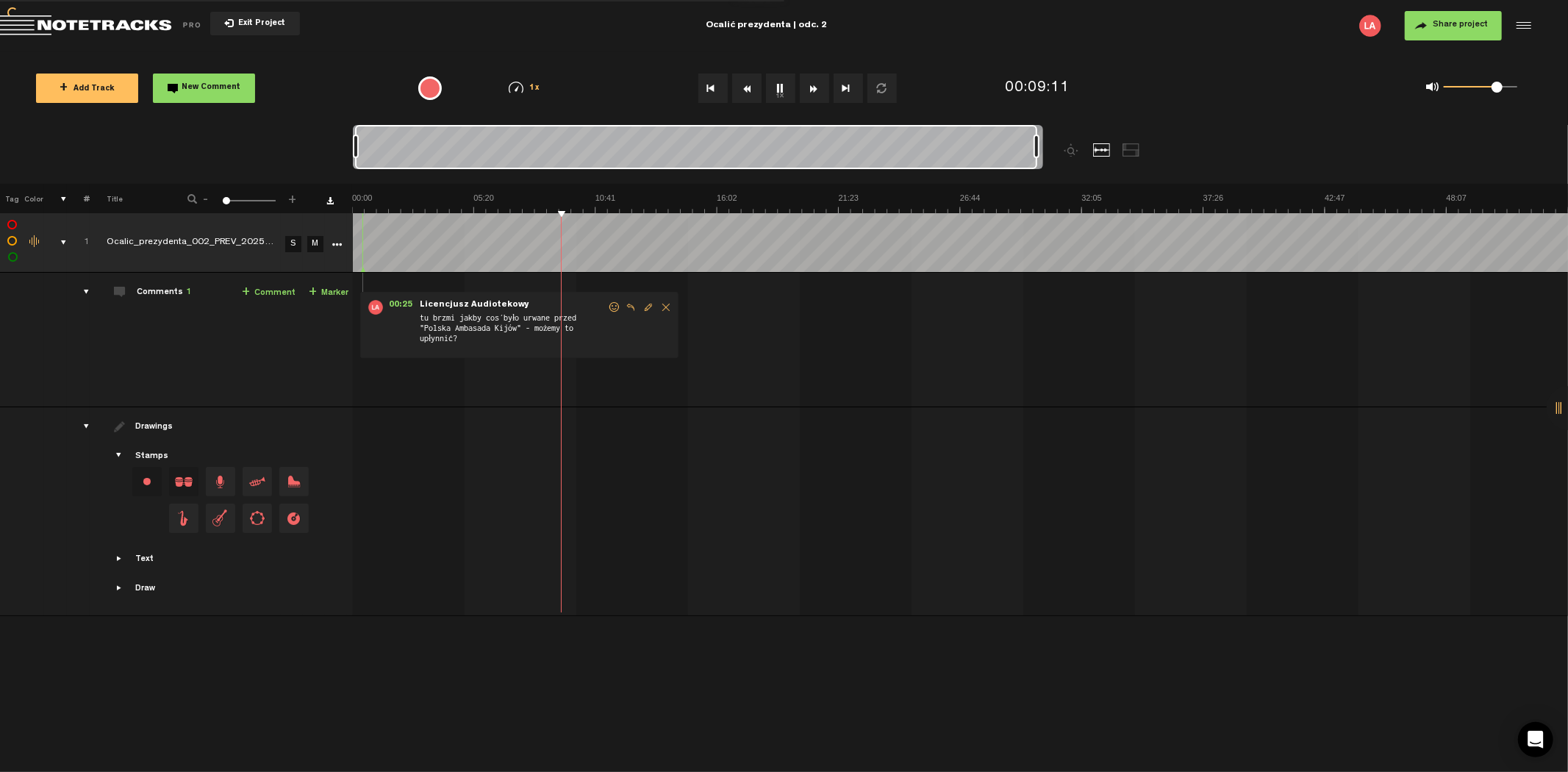
click at [744, 84] on button "Rewind" at bounding box center [746, 88] width 29 height 29
click at [744, 83] on button "Rewind" at bounding box center [746, 88] width 29 height 29
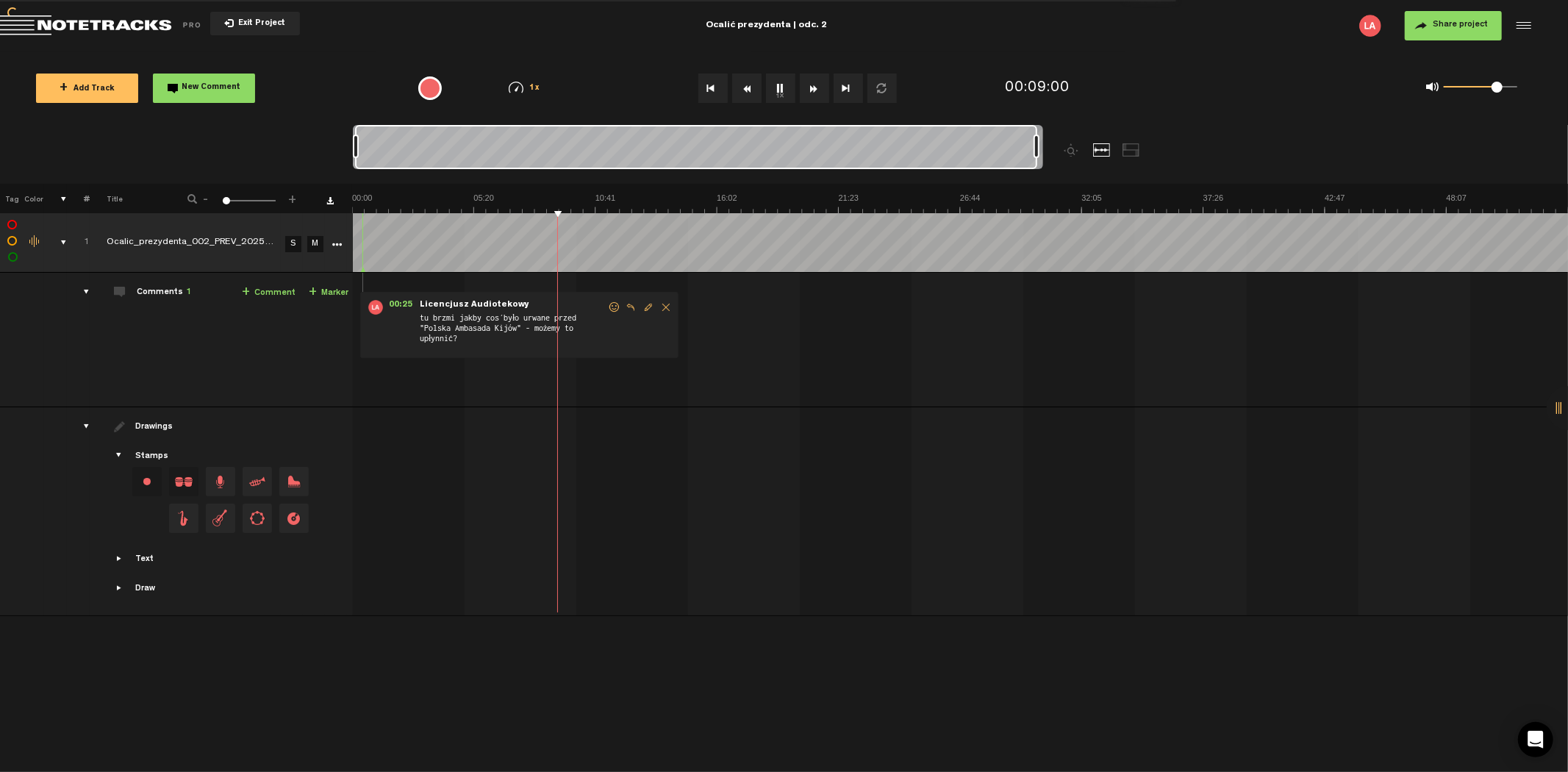
click at [744, 83] on button "Rewind" at bounding box center [746, 88] width 29 height 29
click at [744, 82] on button "Rewind" at bounding box center [746, 88] width 29 height 29
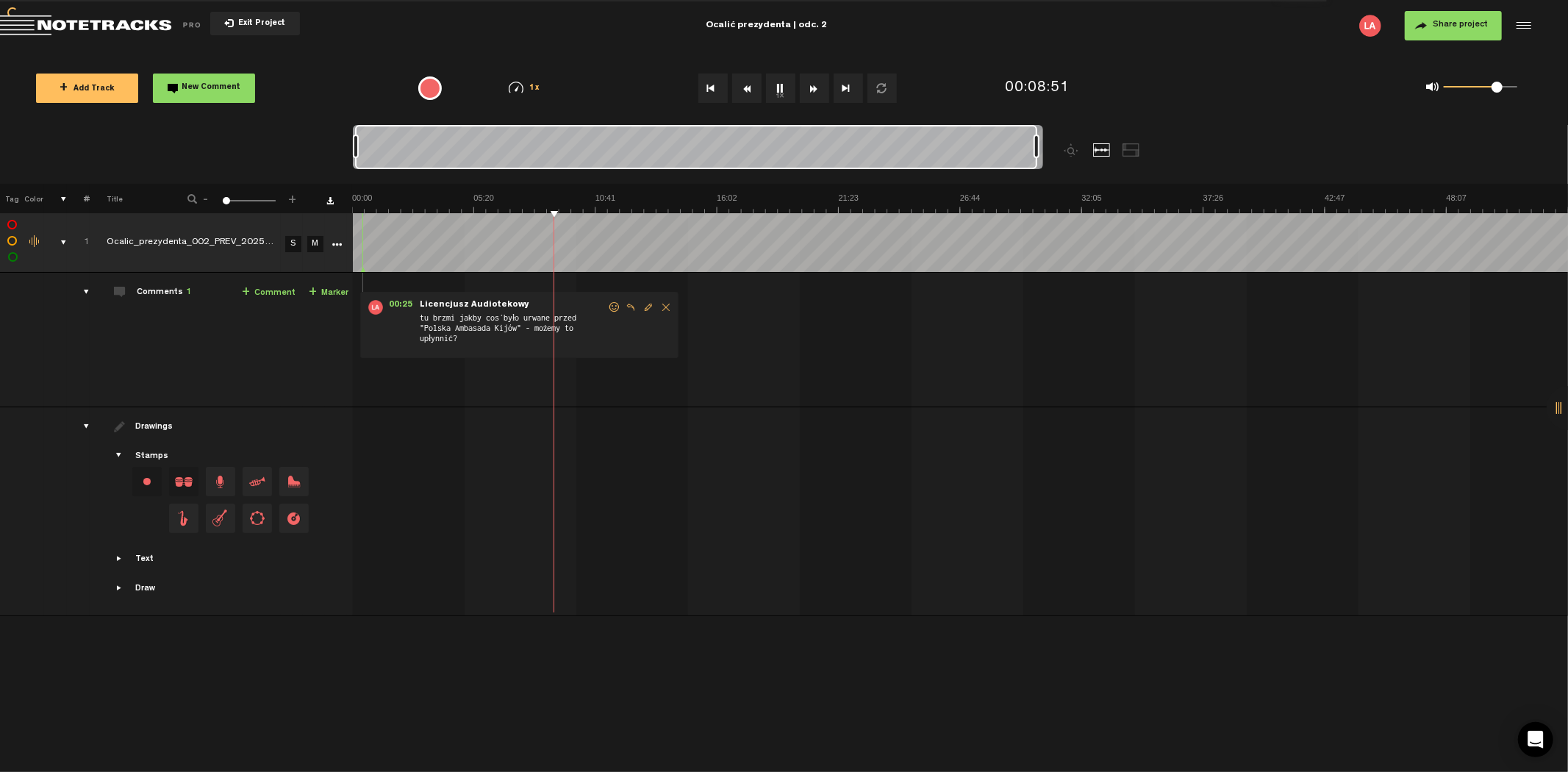
click at [744, 81] on button "Rewind" at bounding box center [746, 88] width 29 height 29
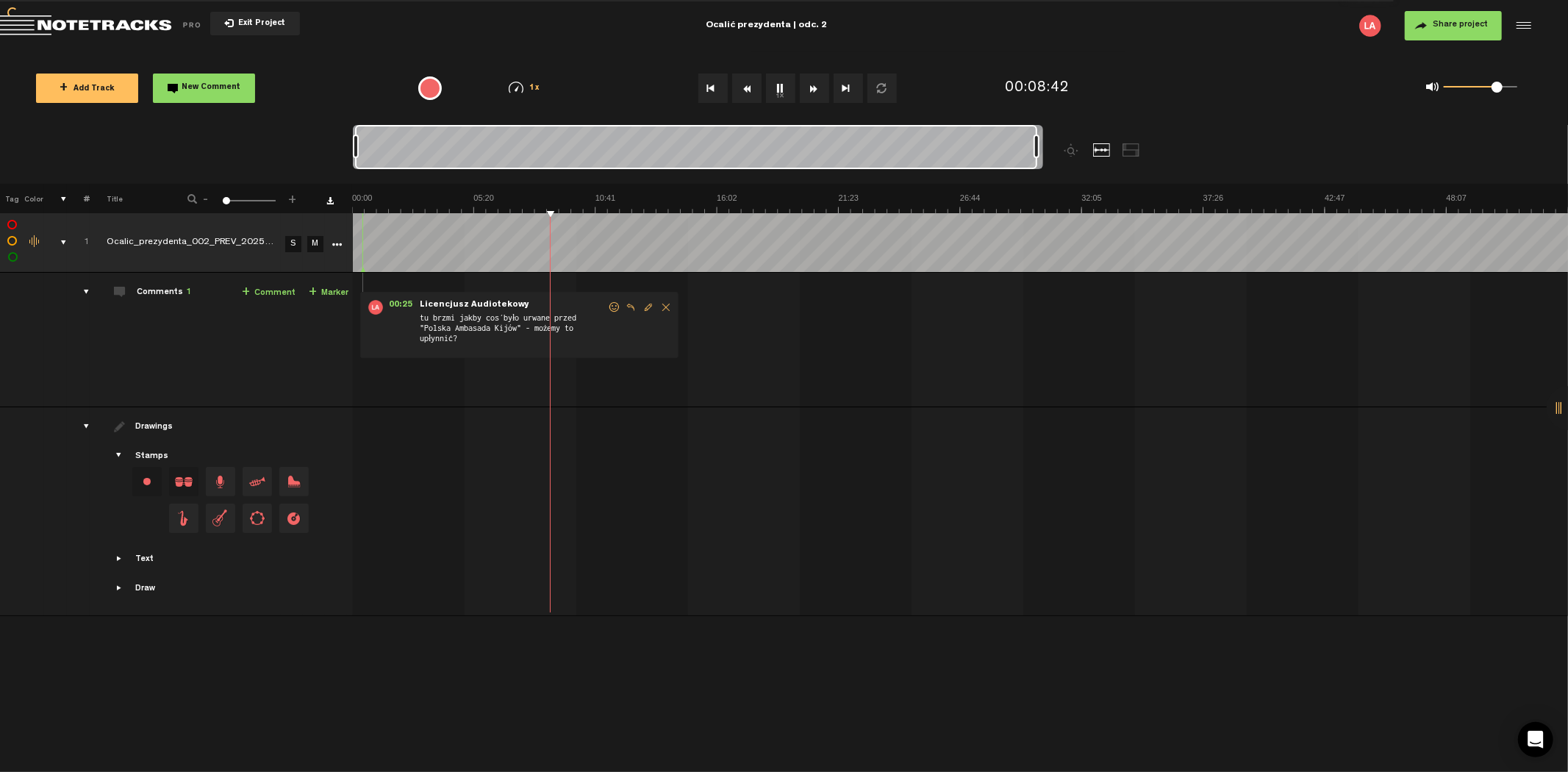
click at [744, 81] on button "Rewind" at bounding box center [746, 88] width 29 height 29
click at [745, 84] on button "Rewind" at bounding box center [746, 88] width 29 height 29
click at [745, 83] on button "Rewind" at bounding box center [746, 88] width 29 height 29
click at [746, 83] on button "Rewind" at bounding box center [746, 88] width 29 height 29
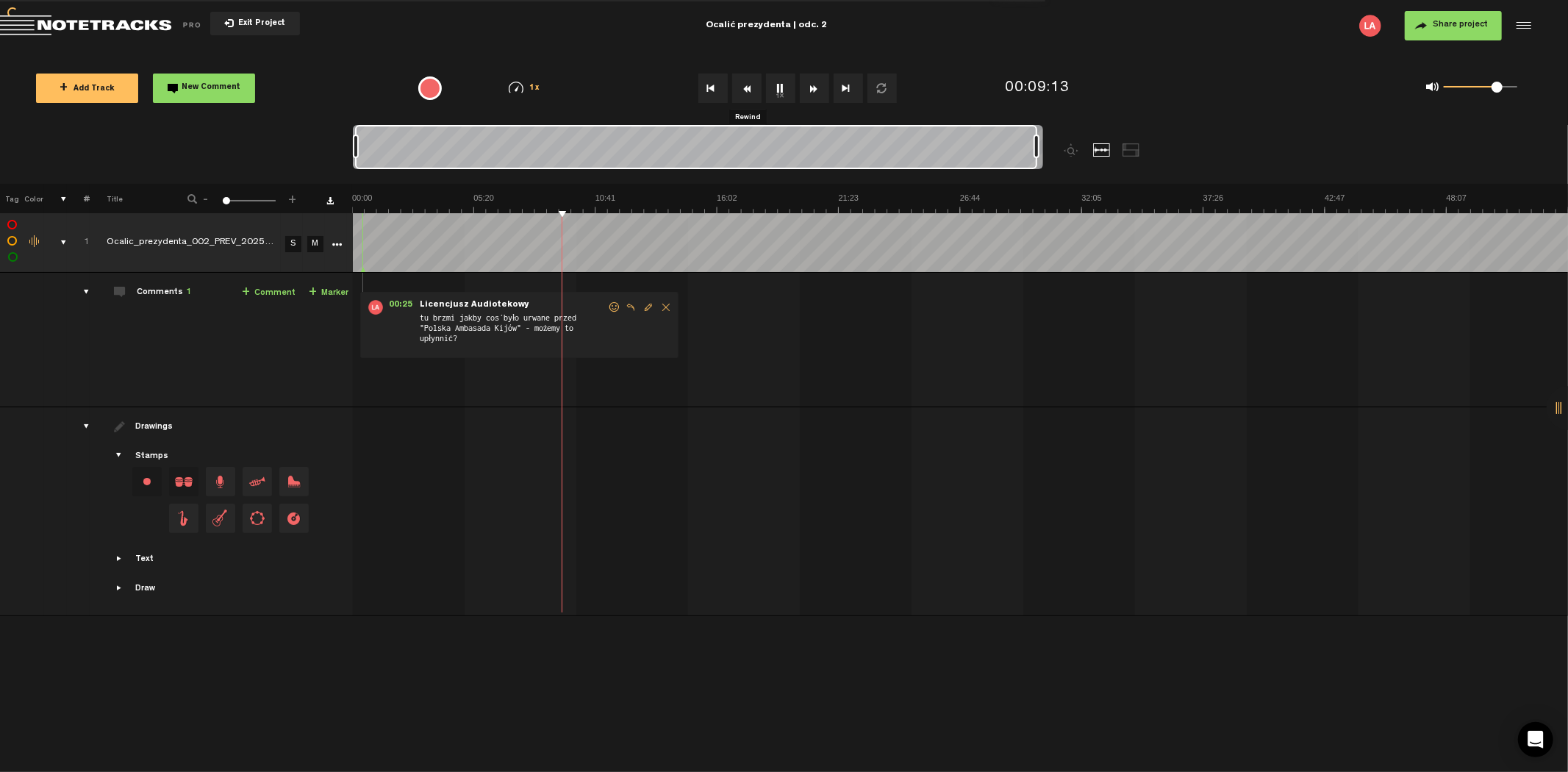
click at [746, 83] on button "Rewind" at bounding box center [746, 88] width 29 height 29
click at [266, 288] on link "+ Comment" at bounding box center [269, 293] width 54 height 17
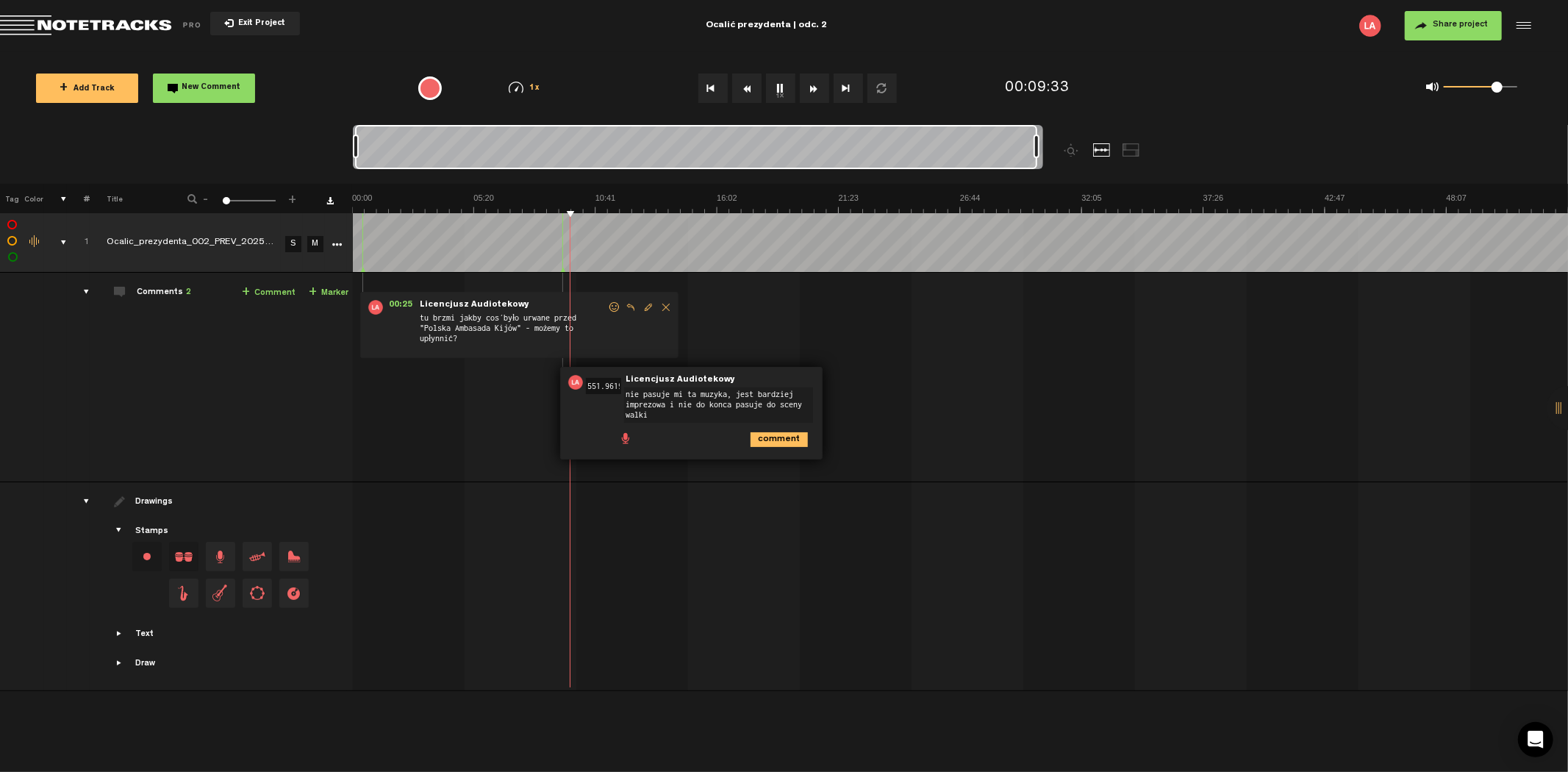
type textarea "nie pasuje mi ta muzyka, jest bardziej imprezowa i nie do konca pasuje do sceny…"
